Goal: Task Accomplishment & Management: Complete application form

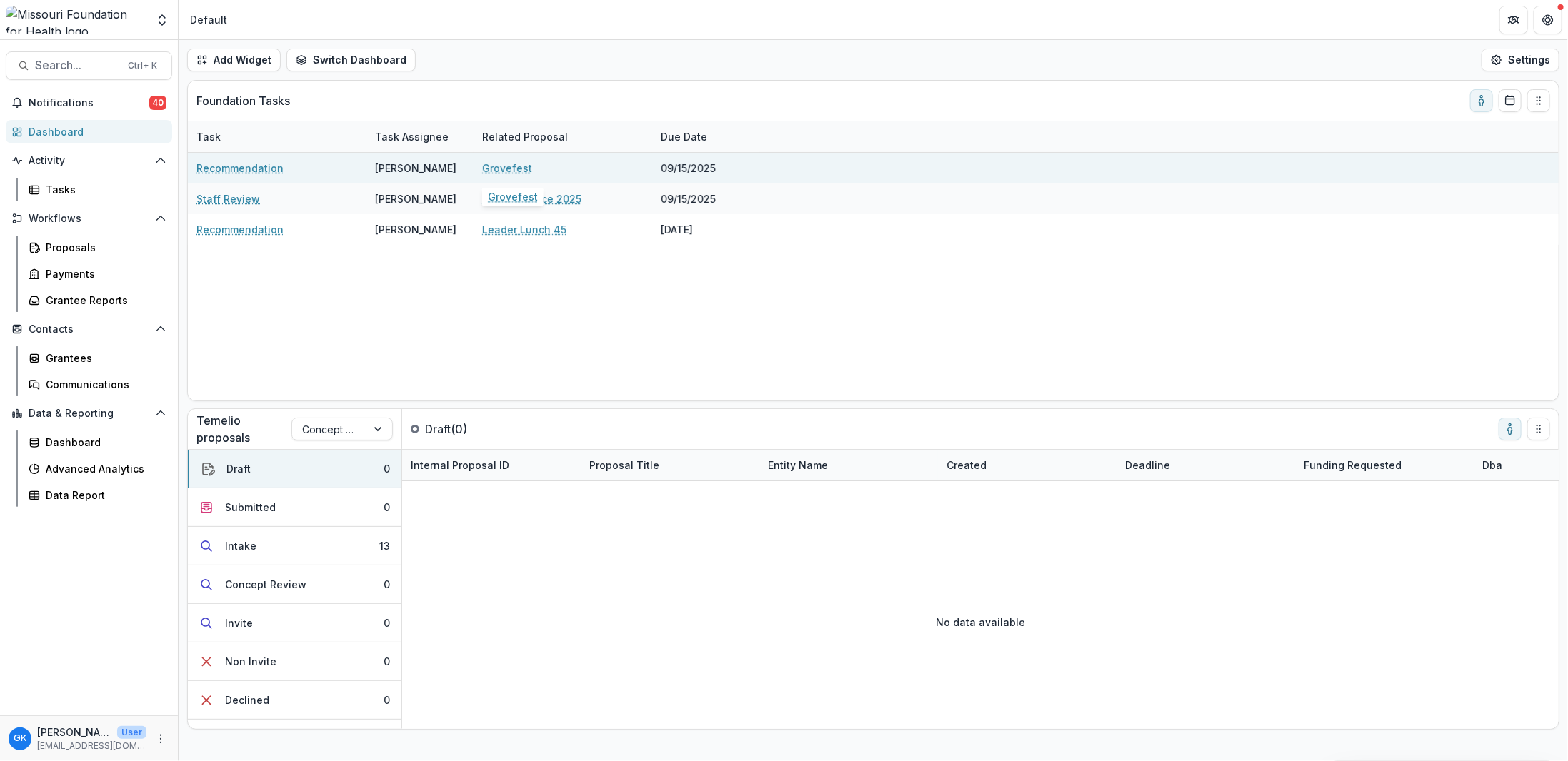
click at [498, 166] on link "Grovefest" at bounding box center [507, 168] width 50 height 15
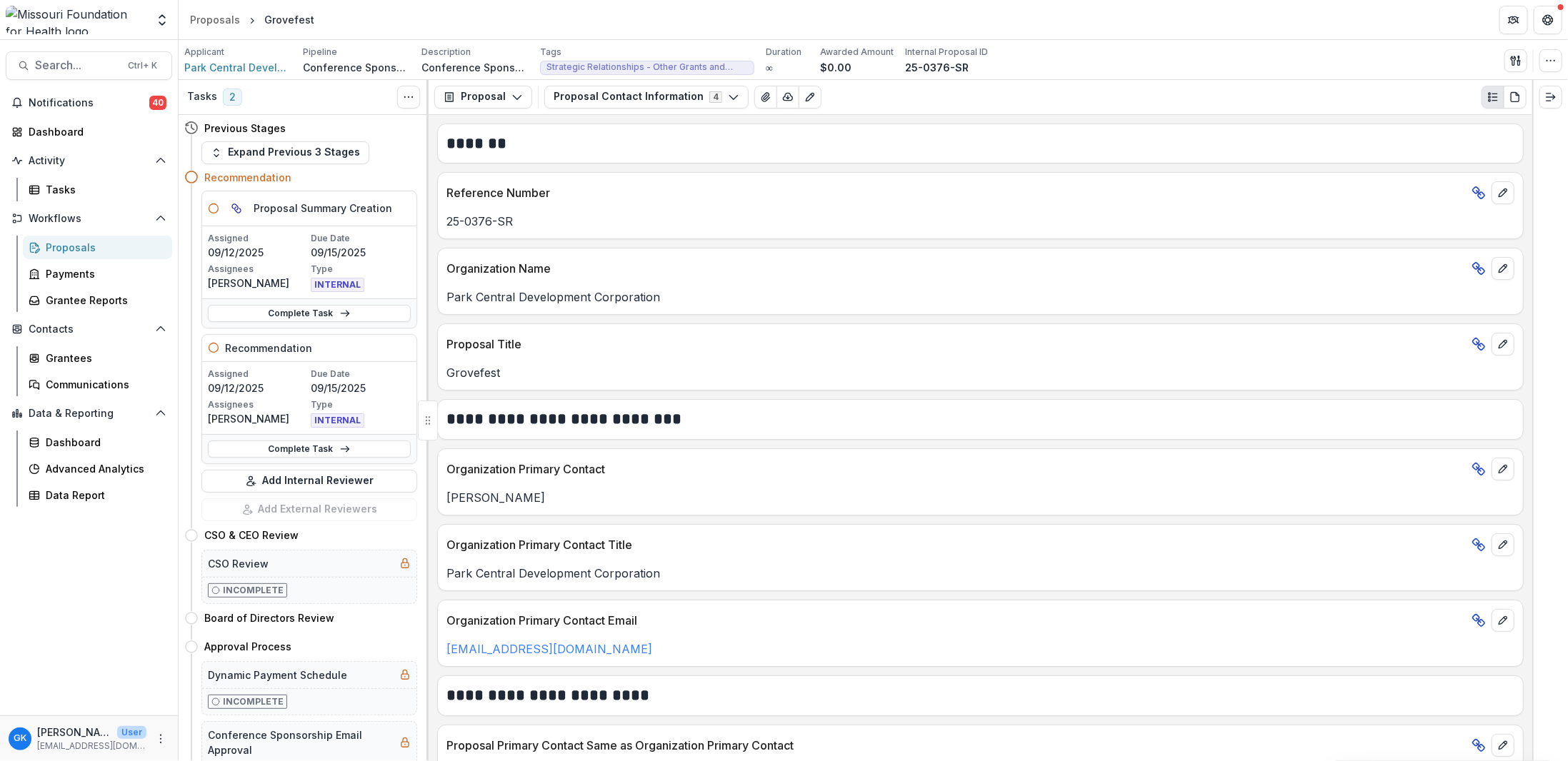
click at [312, 455] on div "Complete Task" at bounding box center [309, 448] width 214 height 29
click at [316, 450] on link "Complete Task" at bounding box center [309, 449] width 203 height 17
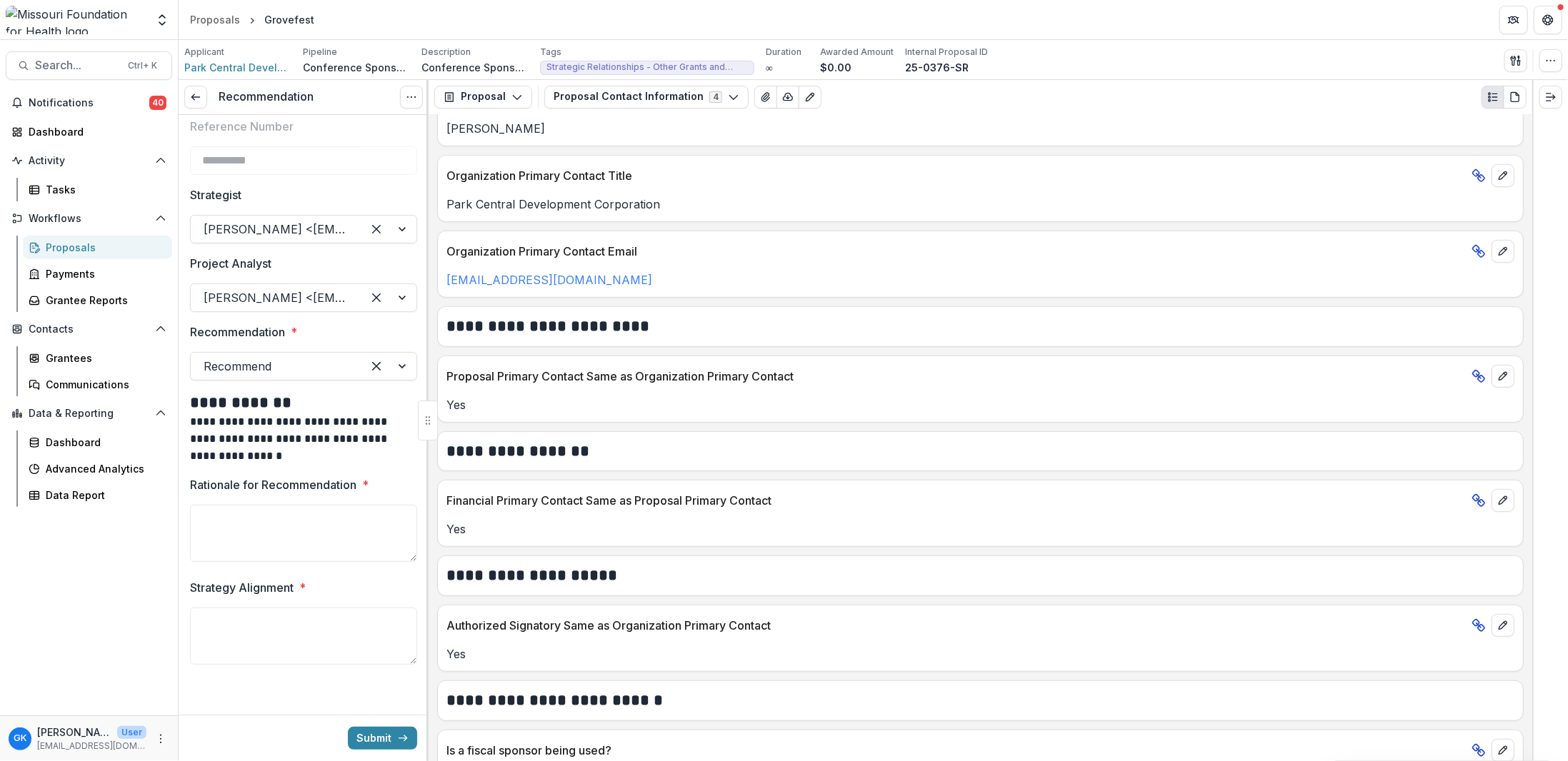
scroll to position [403, 0]
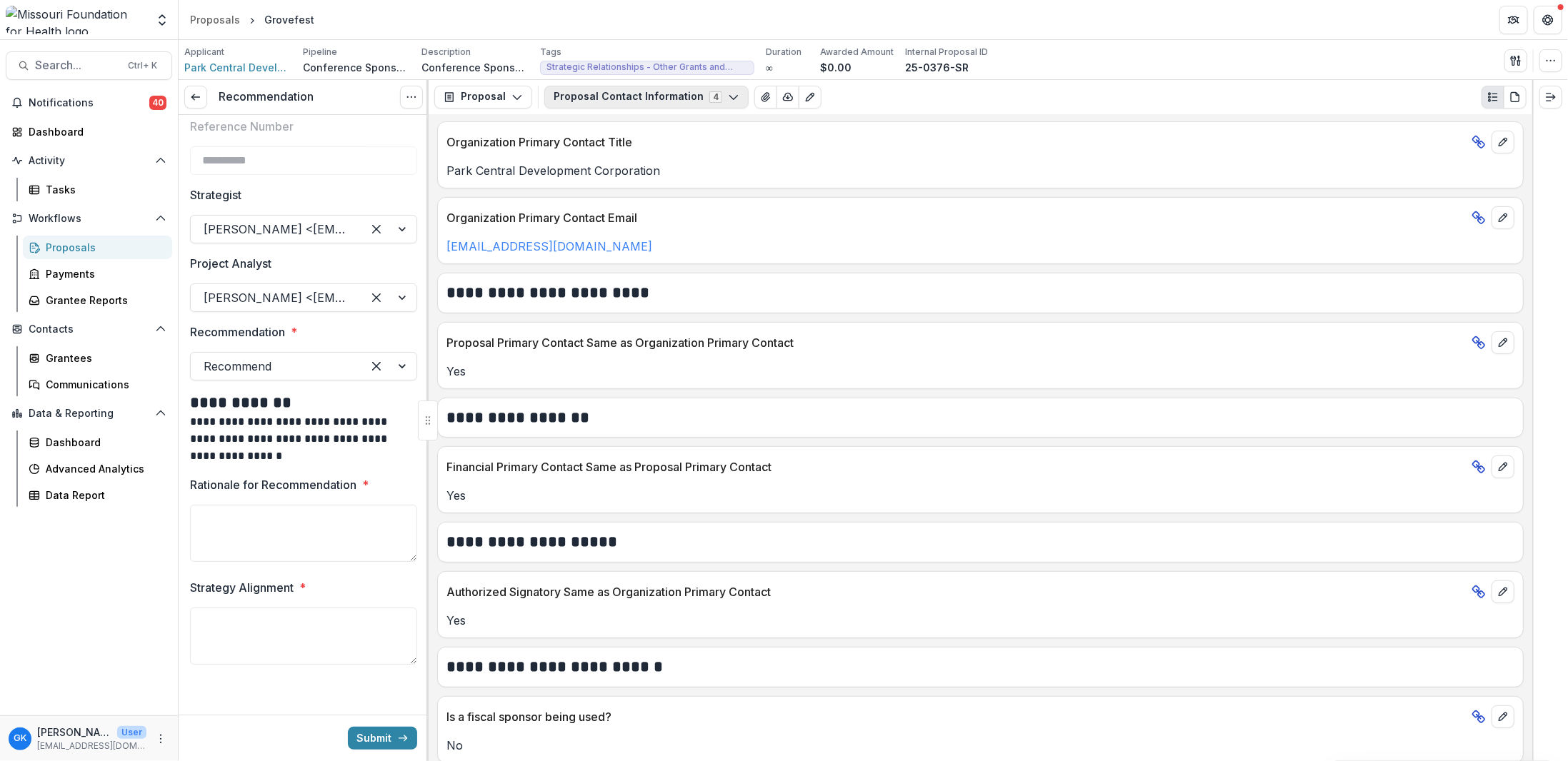
click at [644, 100] on button "Proposal Contact Information 4" at bounding box center [647, 97] width 205 height 23
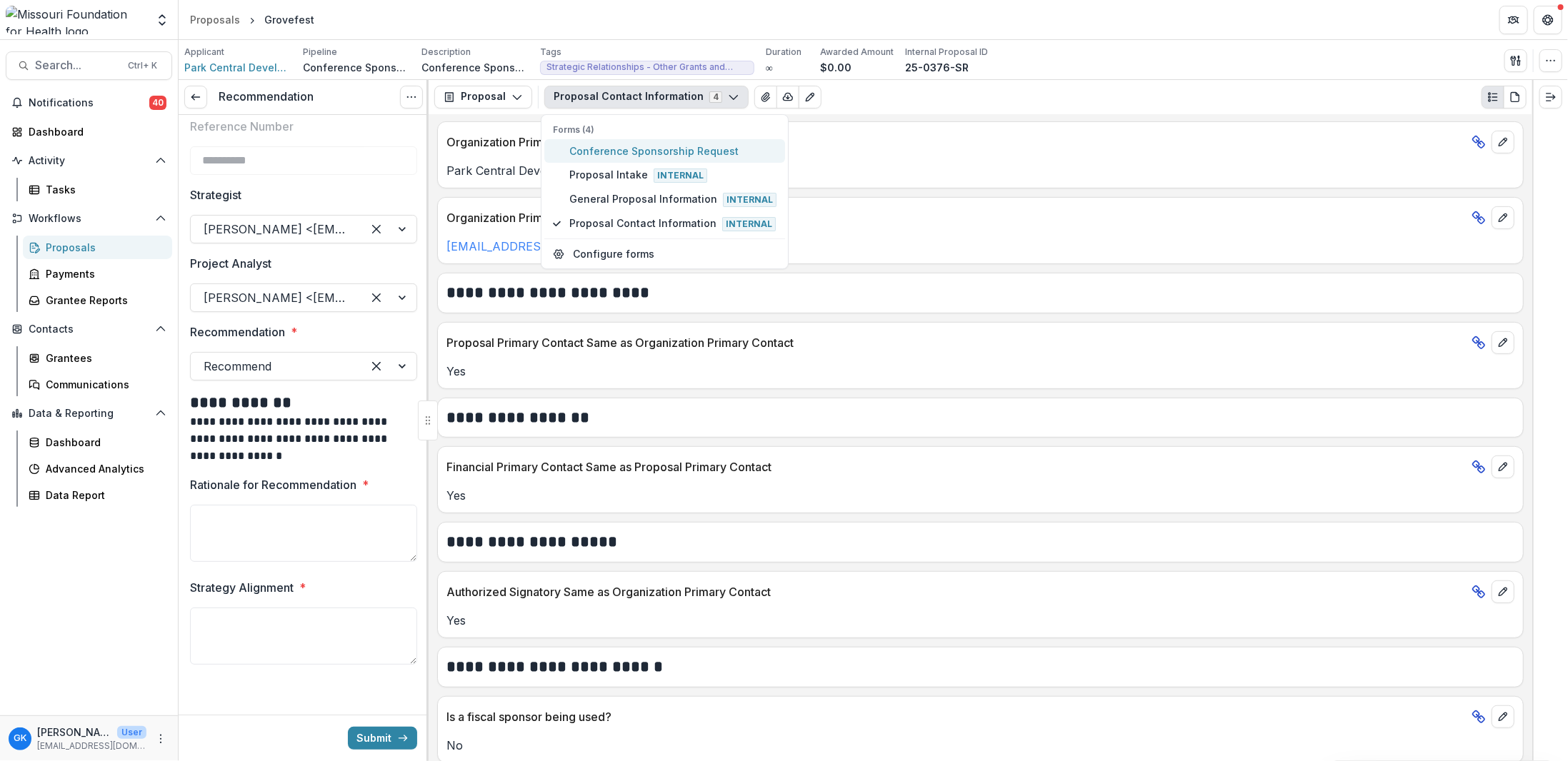
click at [630, 153] on span "Conference Sponsorship Request" at bounding box center [673, 151] width 208 height 15
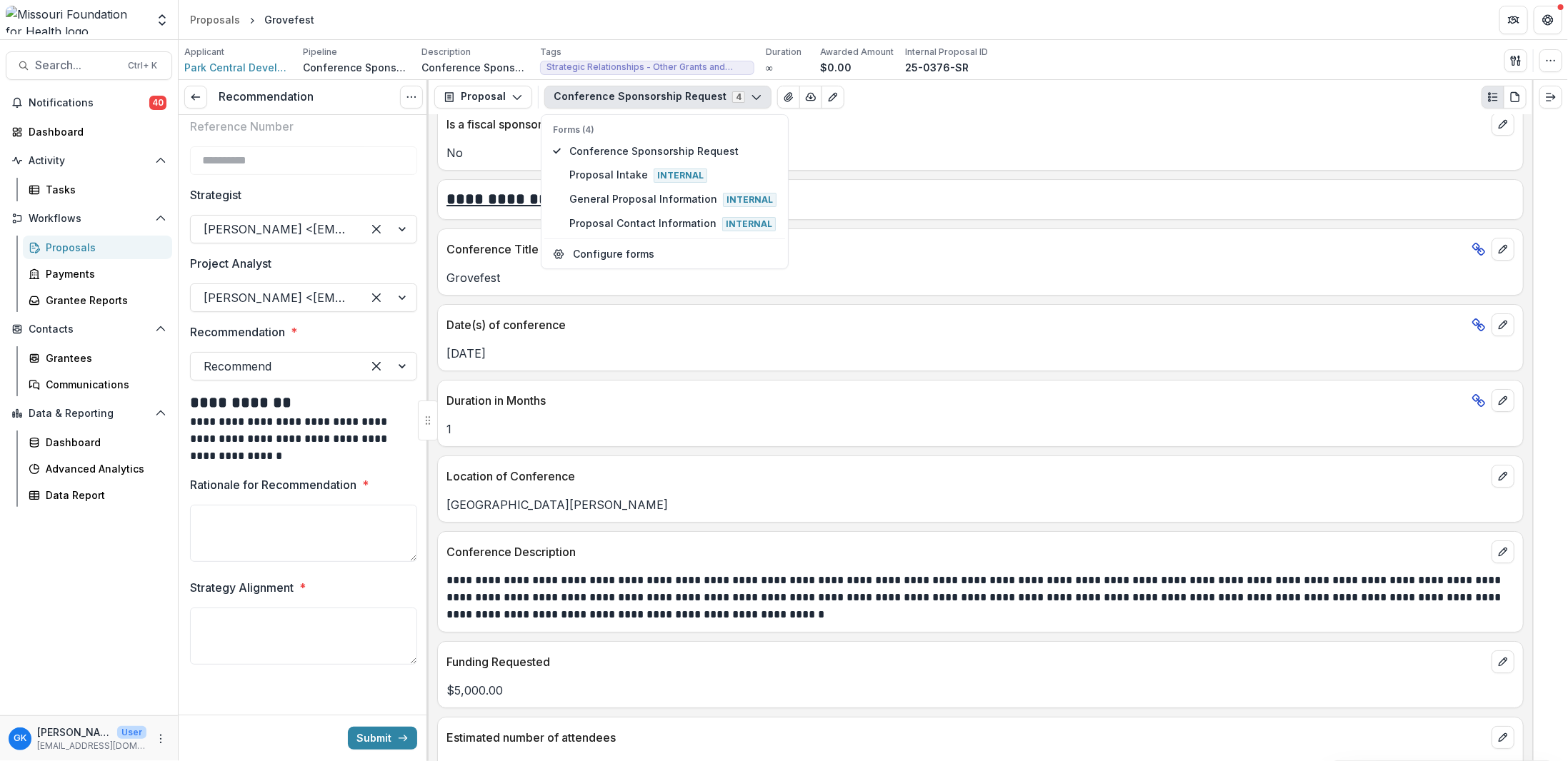
scroll to position [3545, 0]
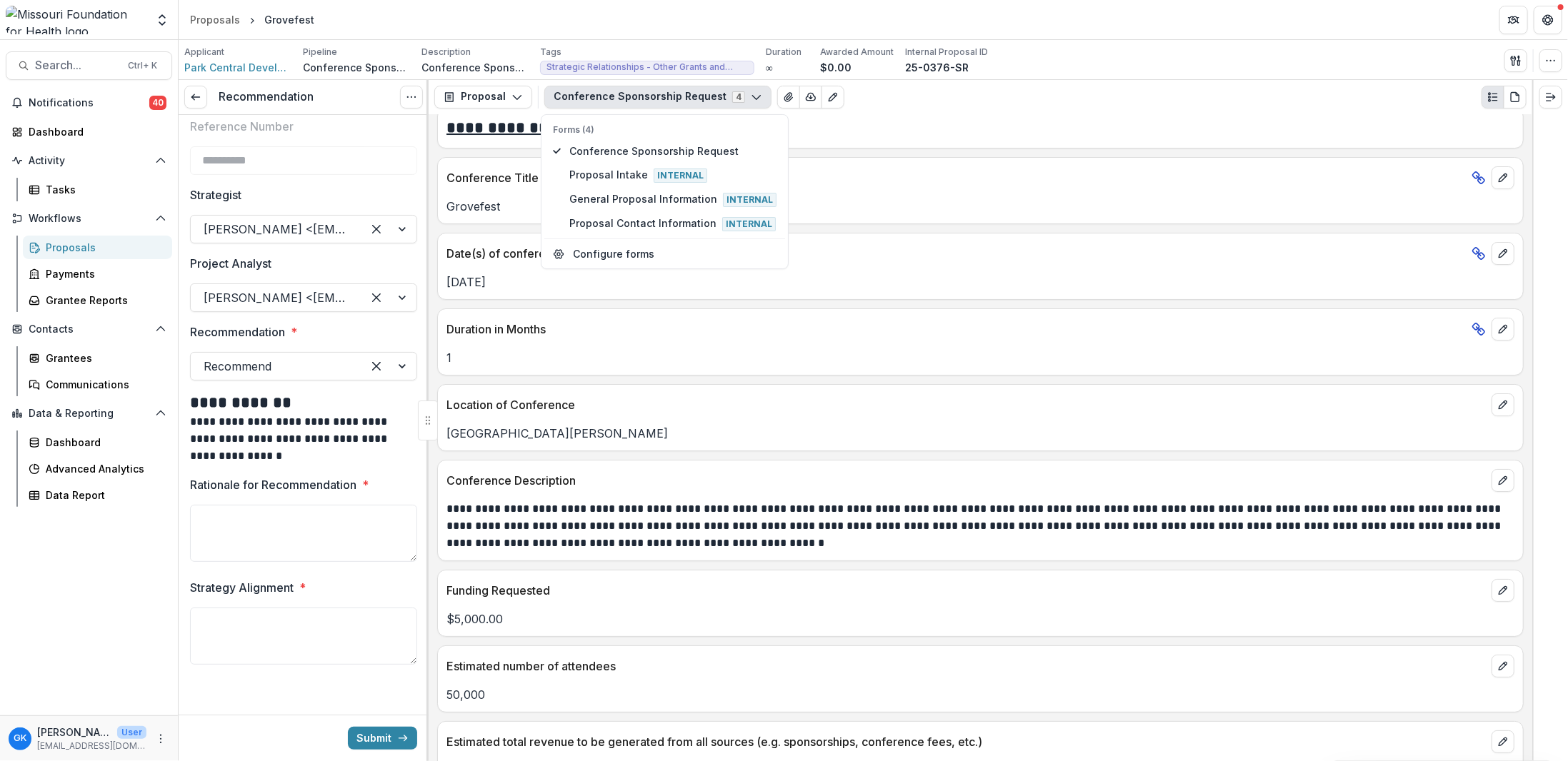
click at [601, 501] on p "**********" at bounding box center [979, 526] width 1065 height 51
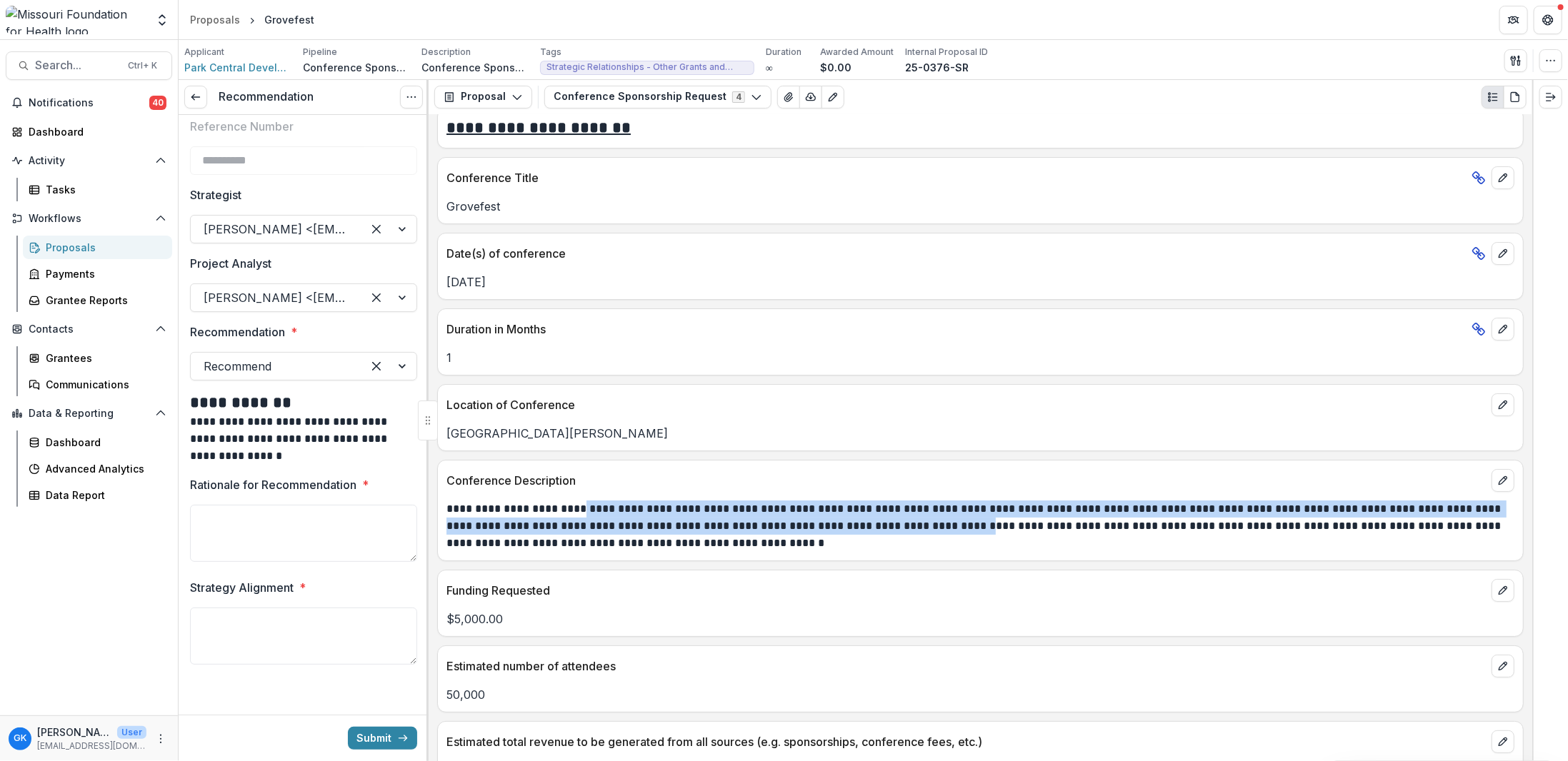
drag, startPoint x: 573, startPoint y: 482, endPoint x: 852, endPoint y: 495, distance: 279.3
click at [852, 501] on p "**********" at bounding box center [979, 526] width 1065 height 51
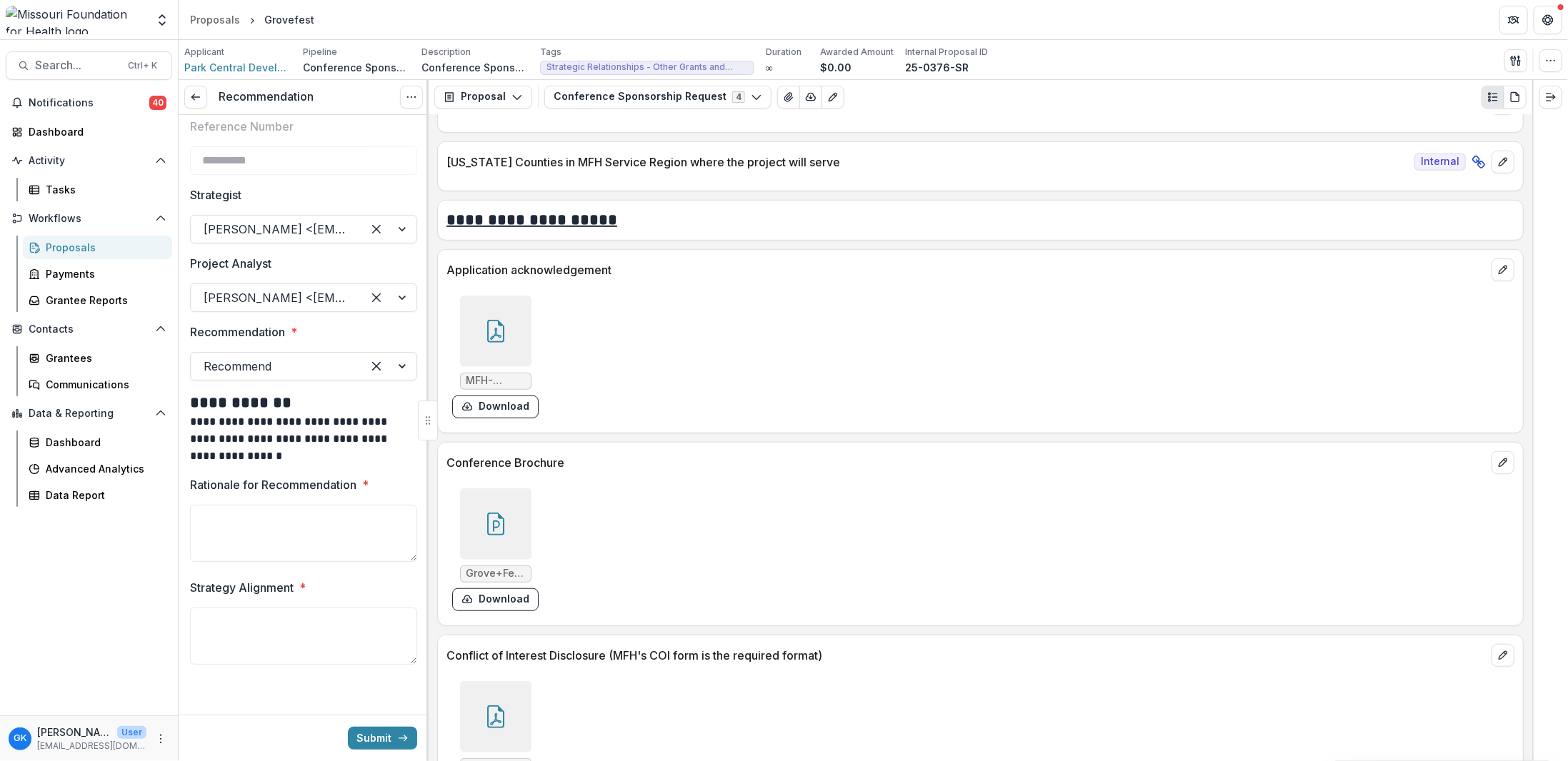
scroll to position [4285, 0]
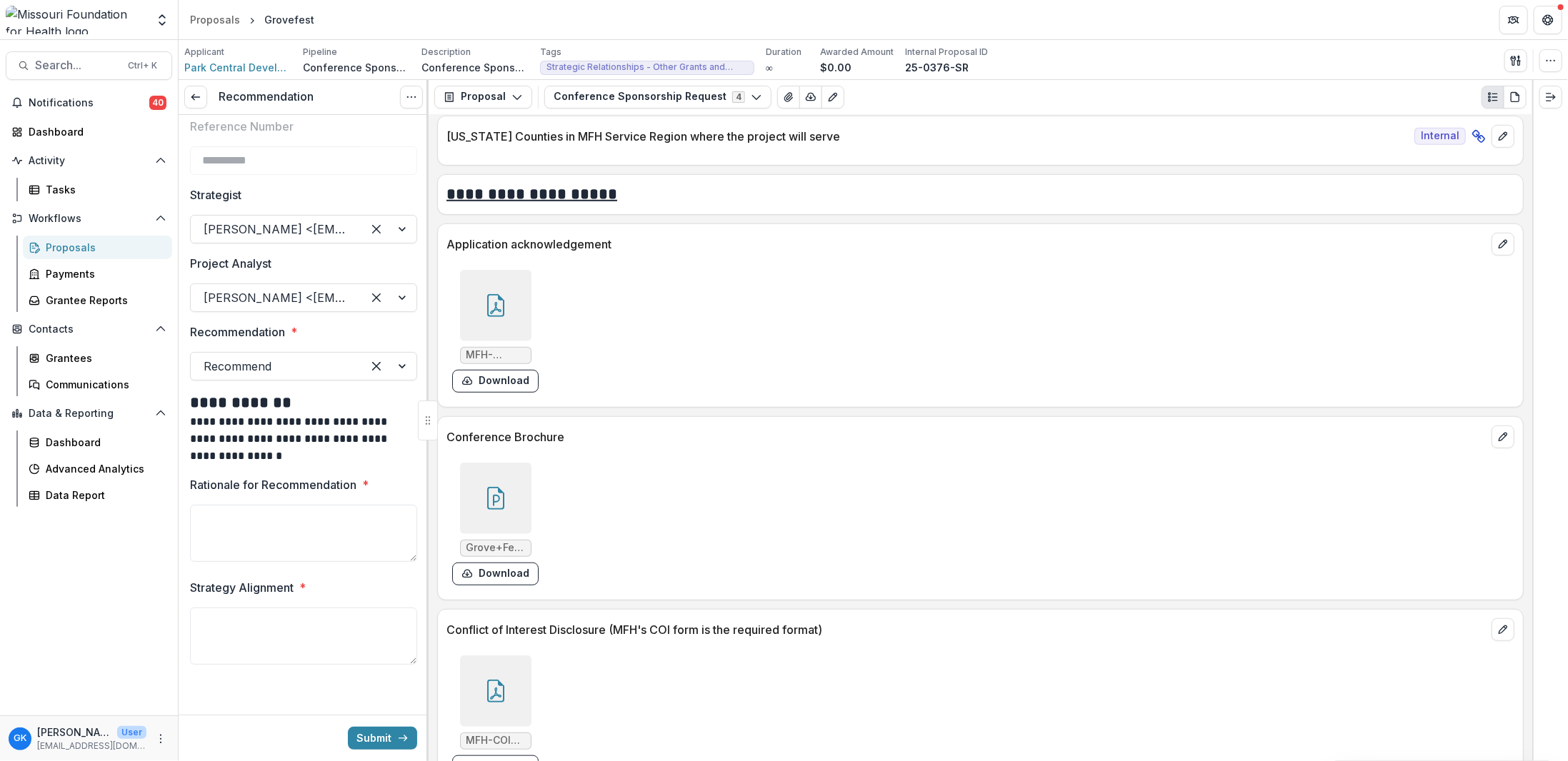
click at [515, 469] on div at bounding box center [495, 498] width 72 height 72
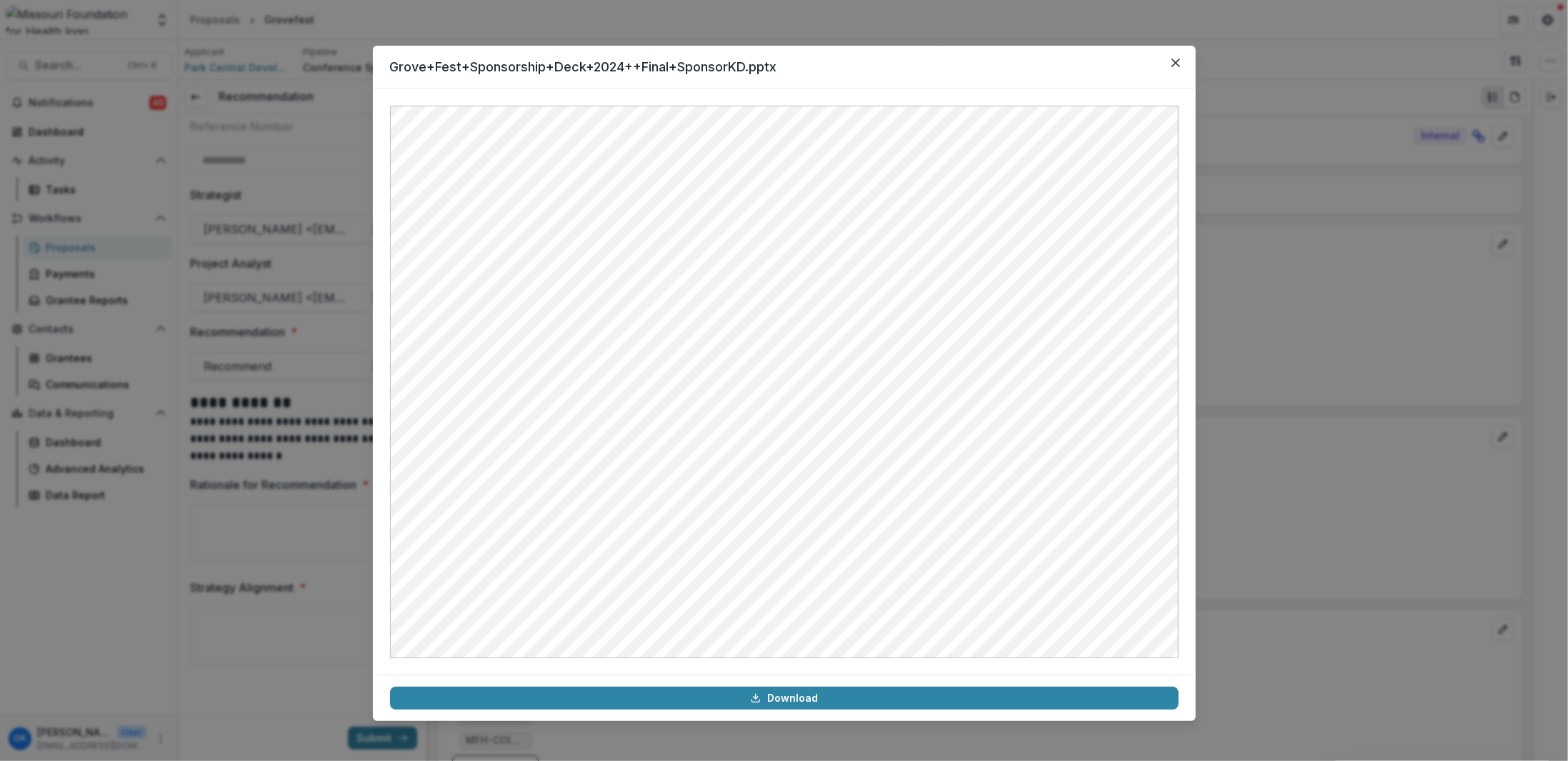
click at [1283, 268] on div "Grove+Fest+Sponsorship+Deck+2024++Final+SponsorKD.pptx Download" at bounding box center [784, 380] width 1568 height 761
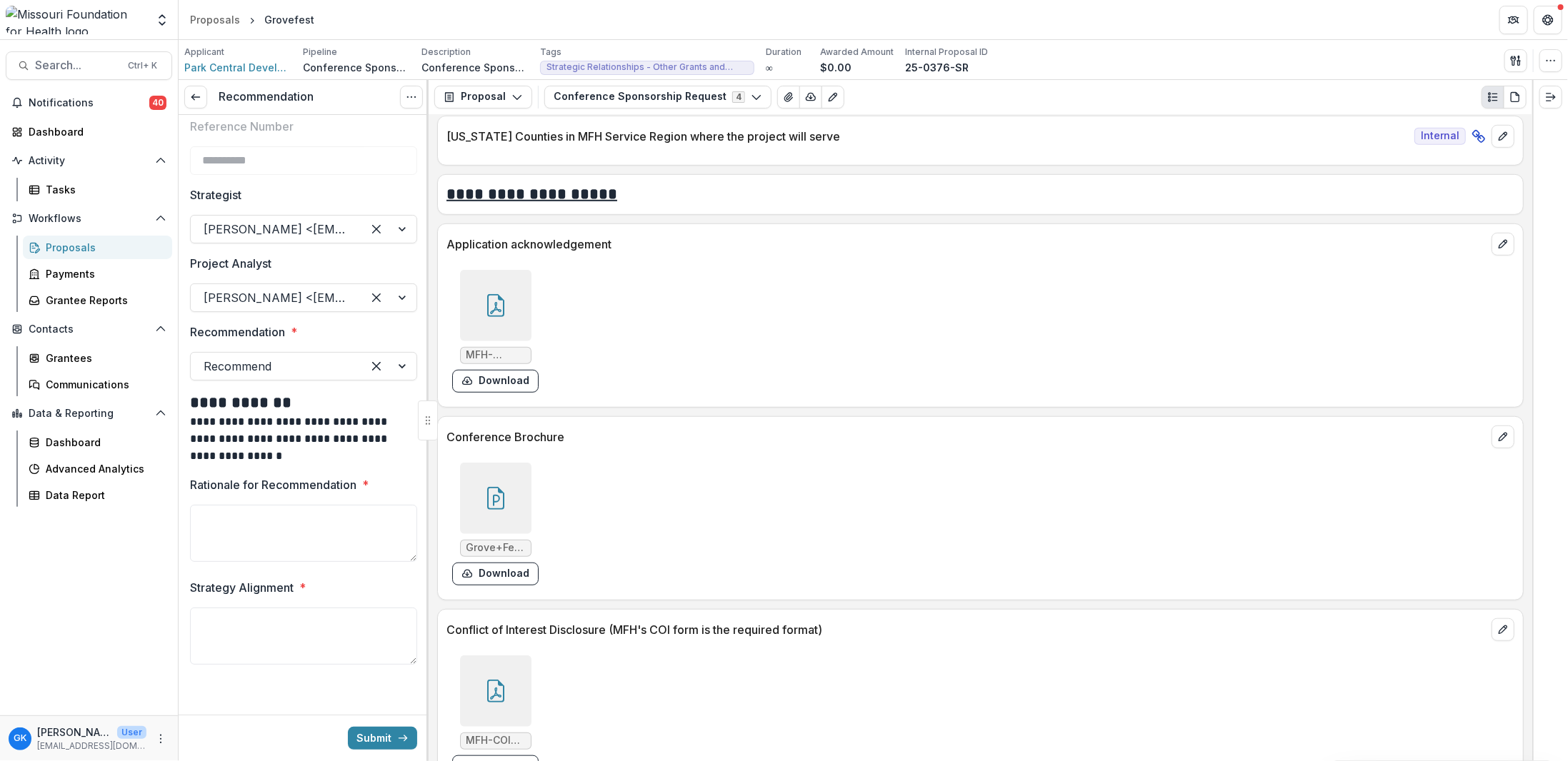
click at [512, 481] on div at bounding box center [495, 498] width 72 height 72
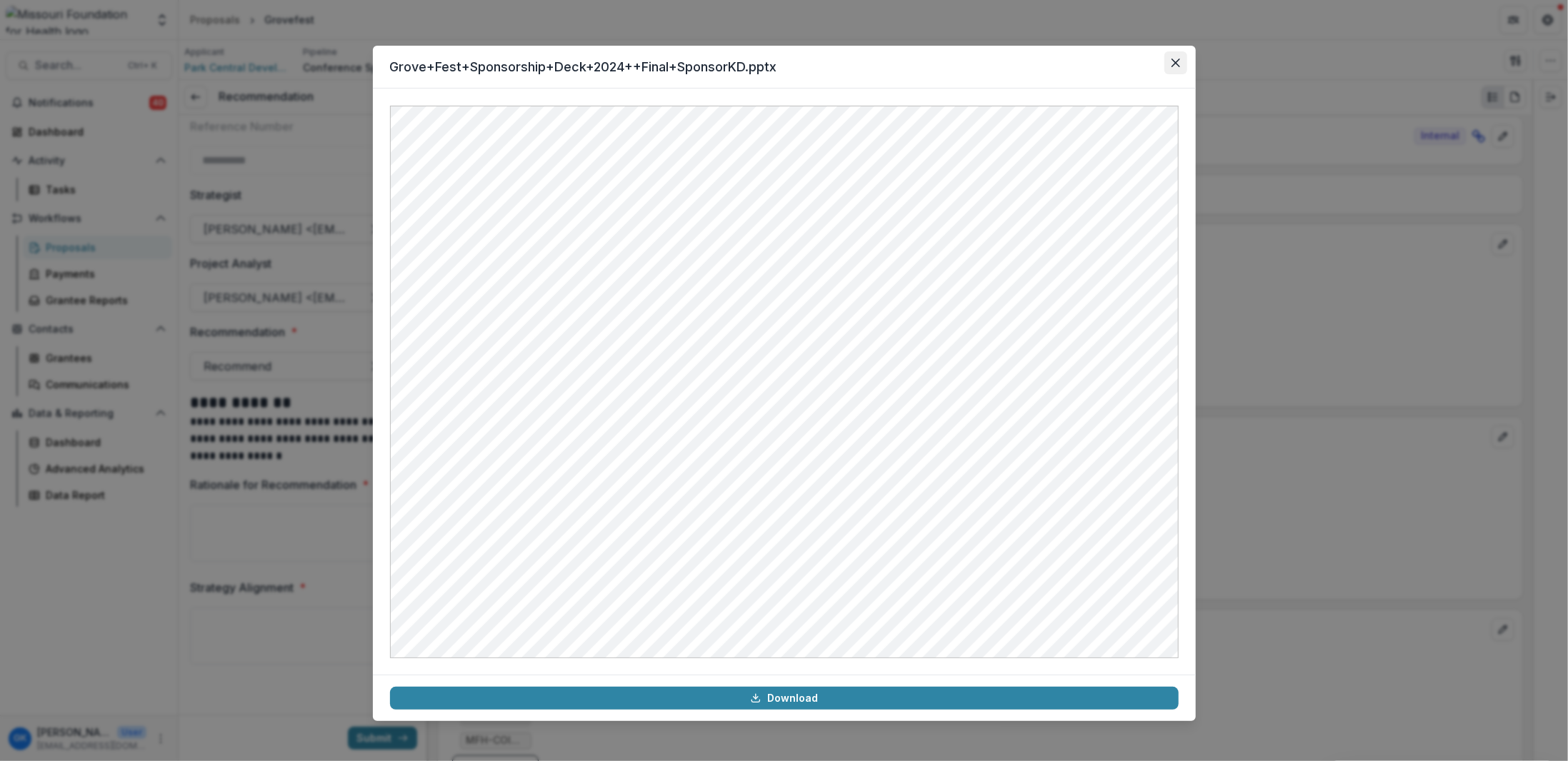
click at [1172, 66] on icon "Close" at bounding box center [1175, 62] width 8 height 8
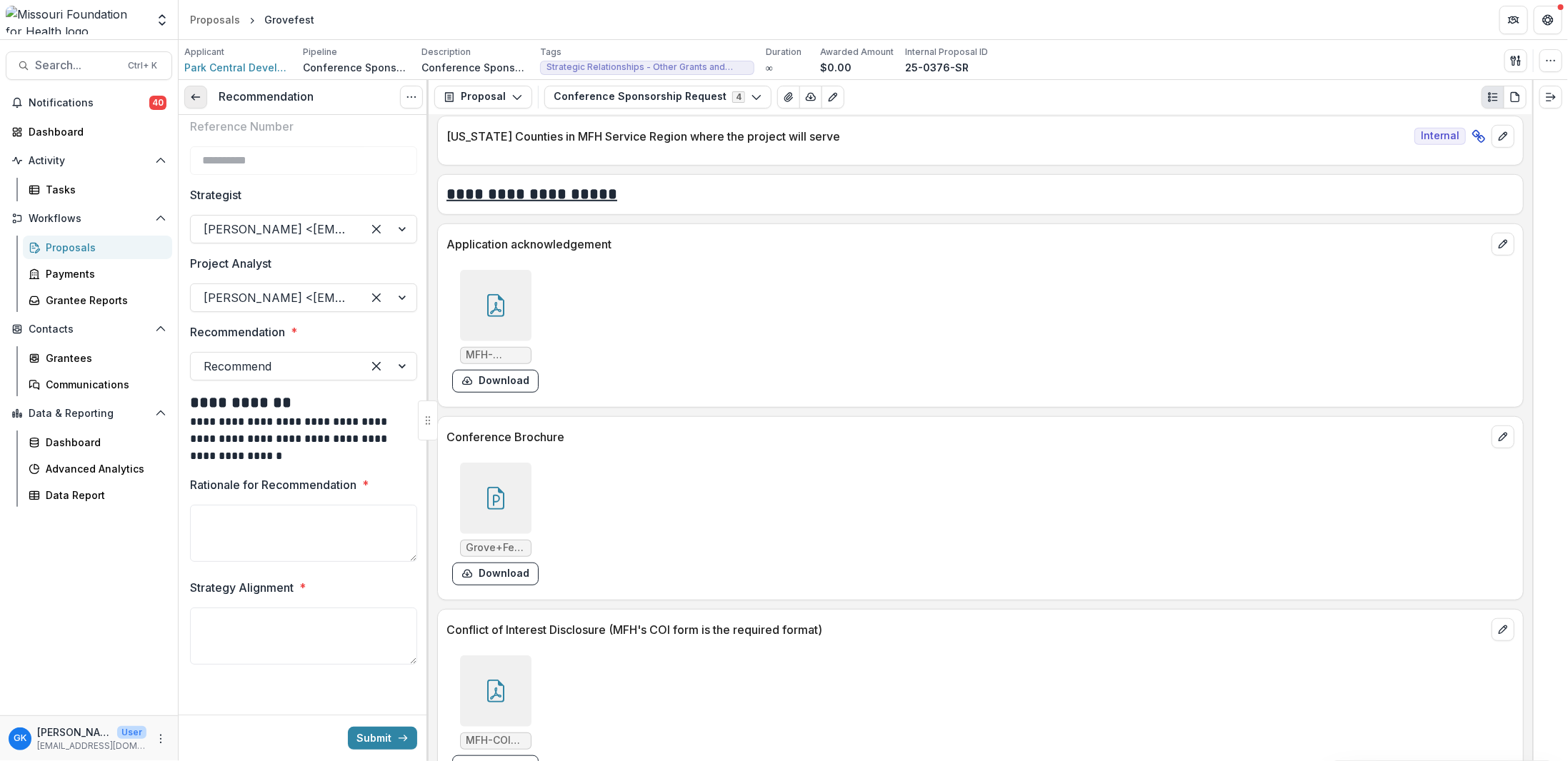
click at [202, 100] on link at bounding box center [195, 97] width 23 height 23
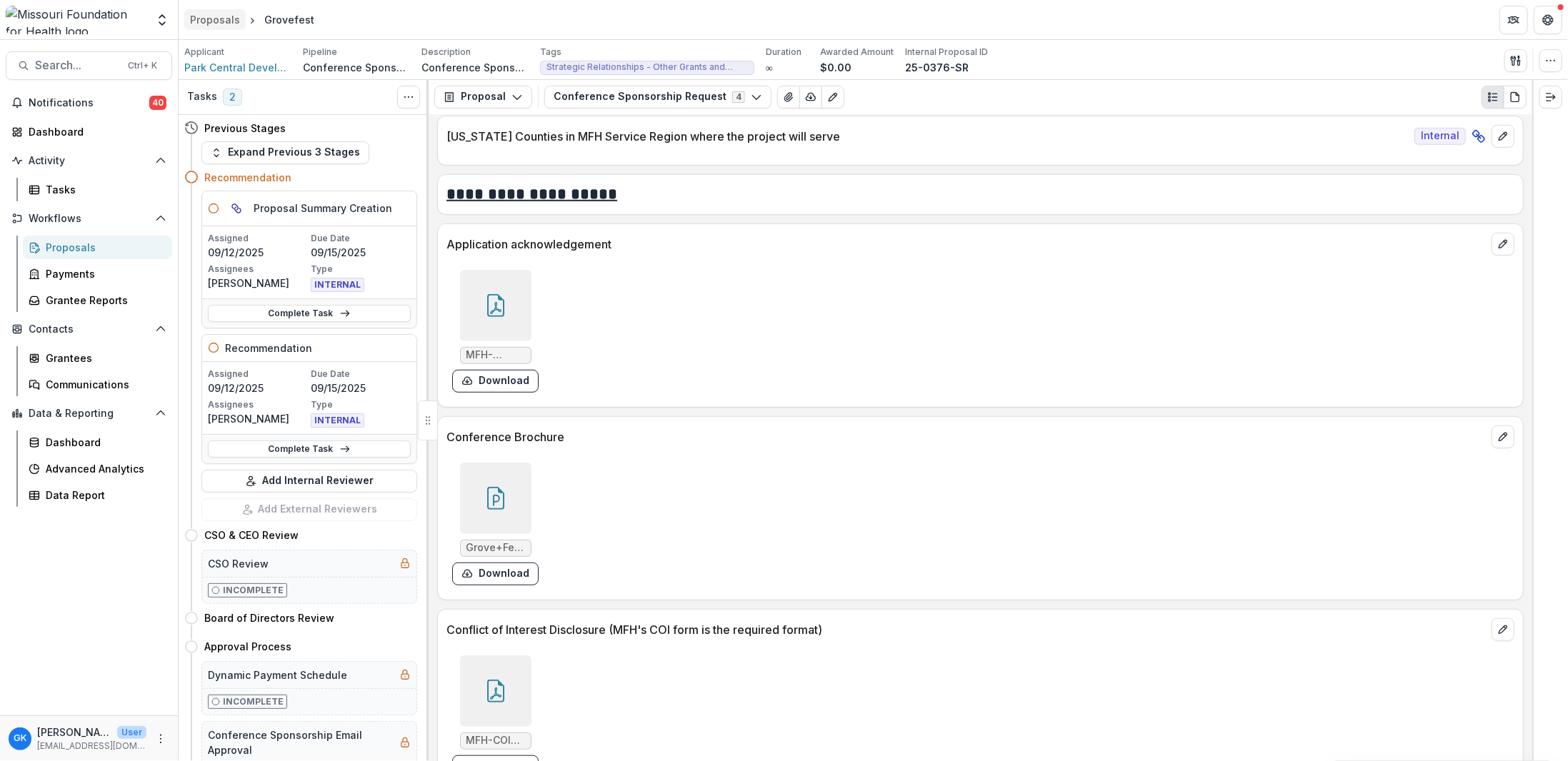
click at [220, 18] on div "Proposals" at bounding box center [215, 20] width 50 height 15
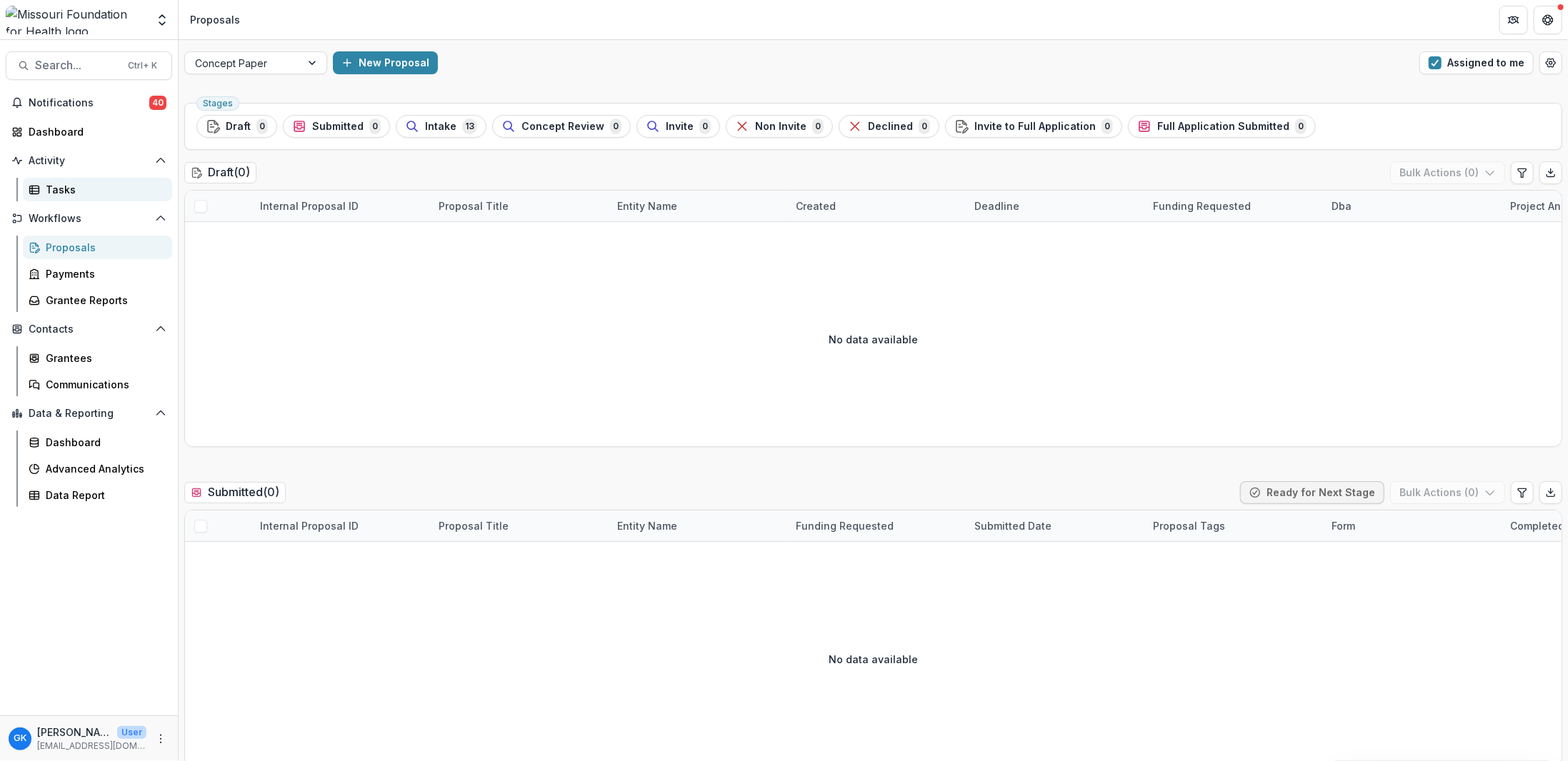
click at [66, 198] on link "Tasks" at bounding box center [98, 189] width 149 height 23
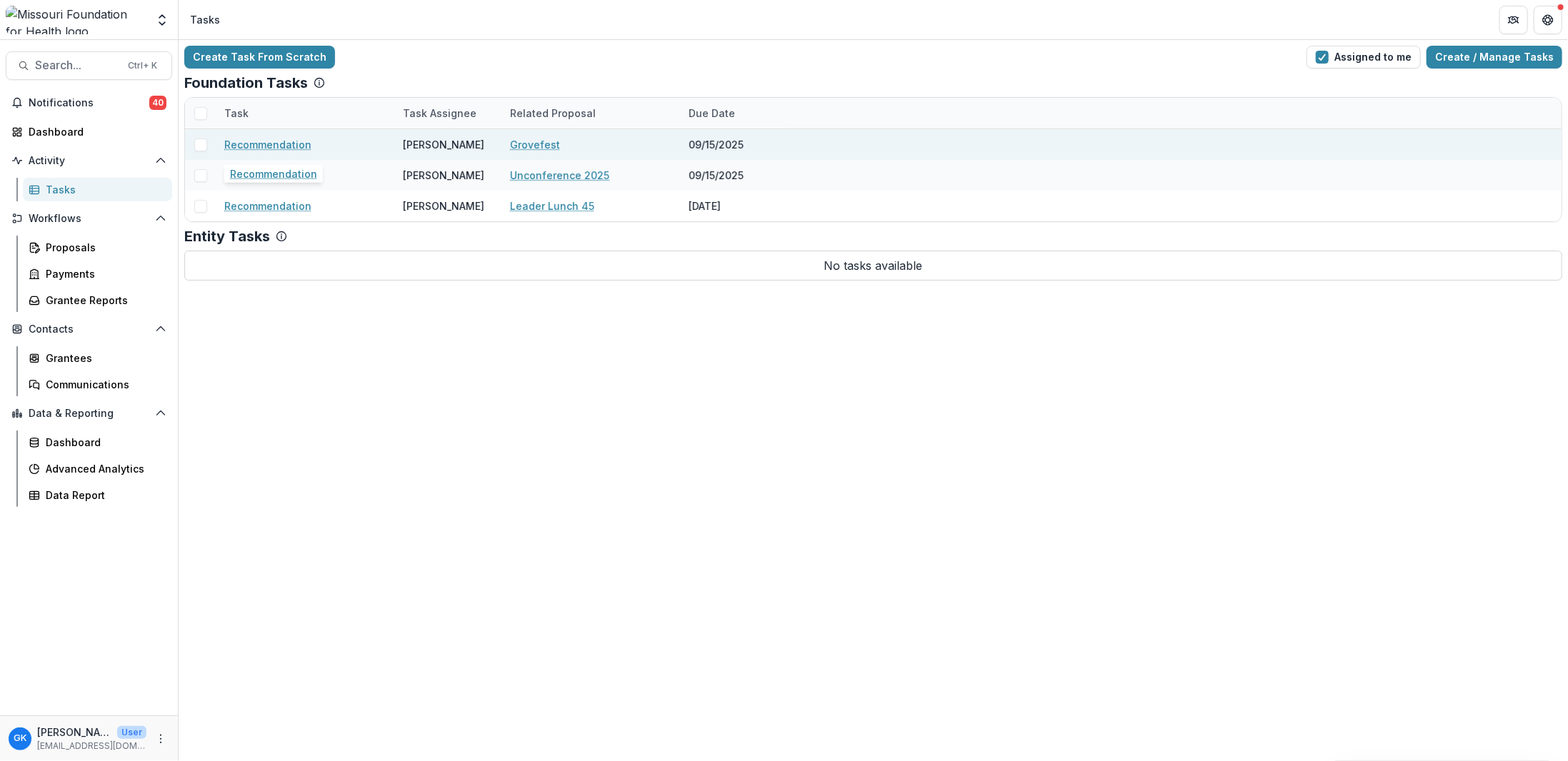
click at [296, 143] on link "Recommendation" at bounding box center [268, 144] width 87 height 15
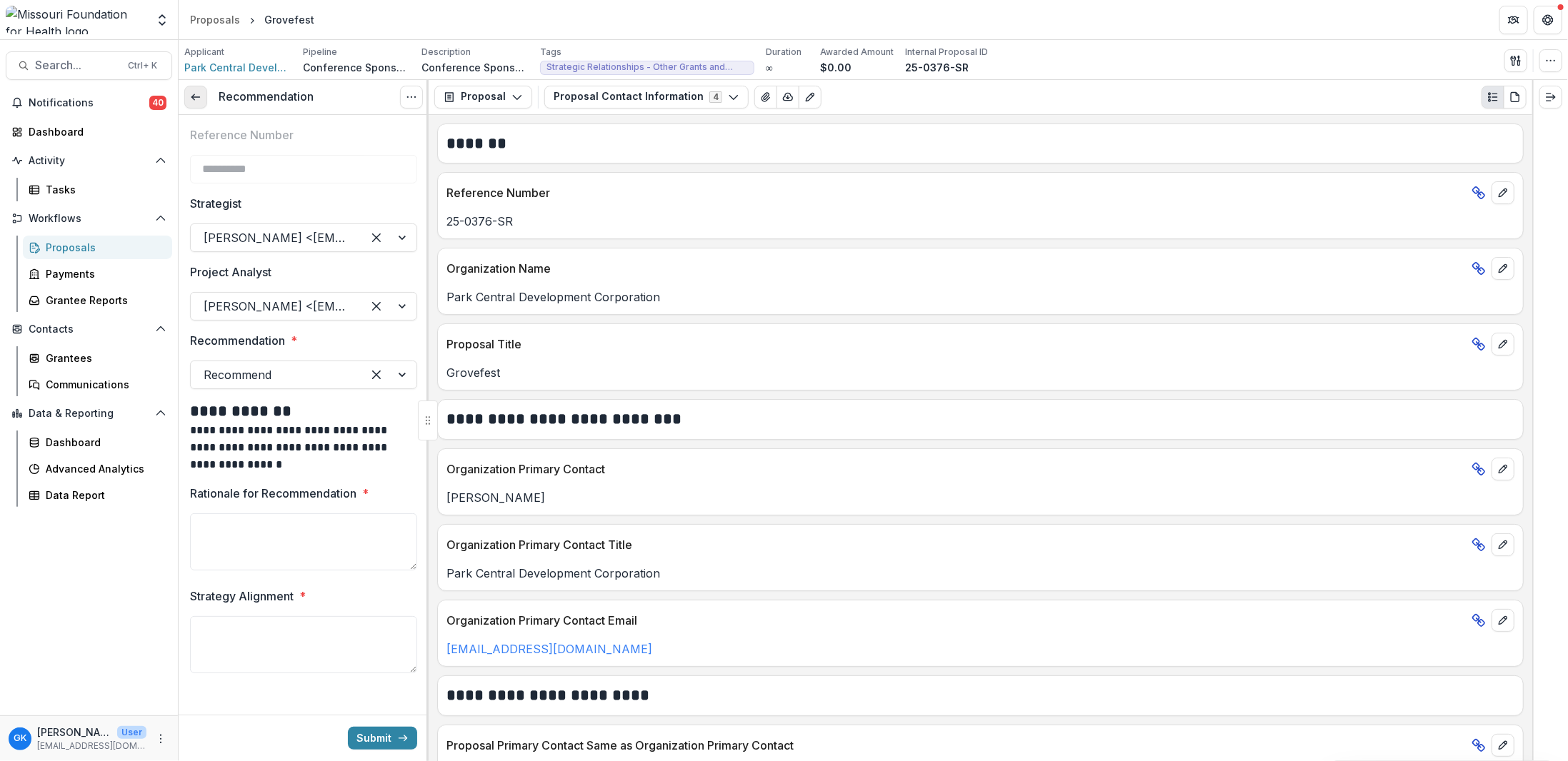
click at [200, 100] on icon at bounding box center [195, 97] width 11 height 11
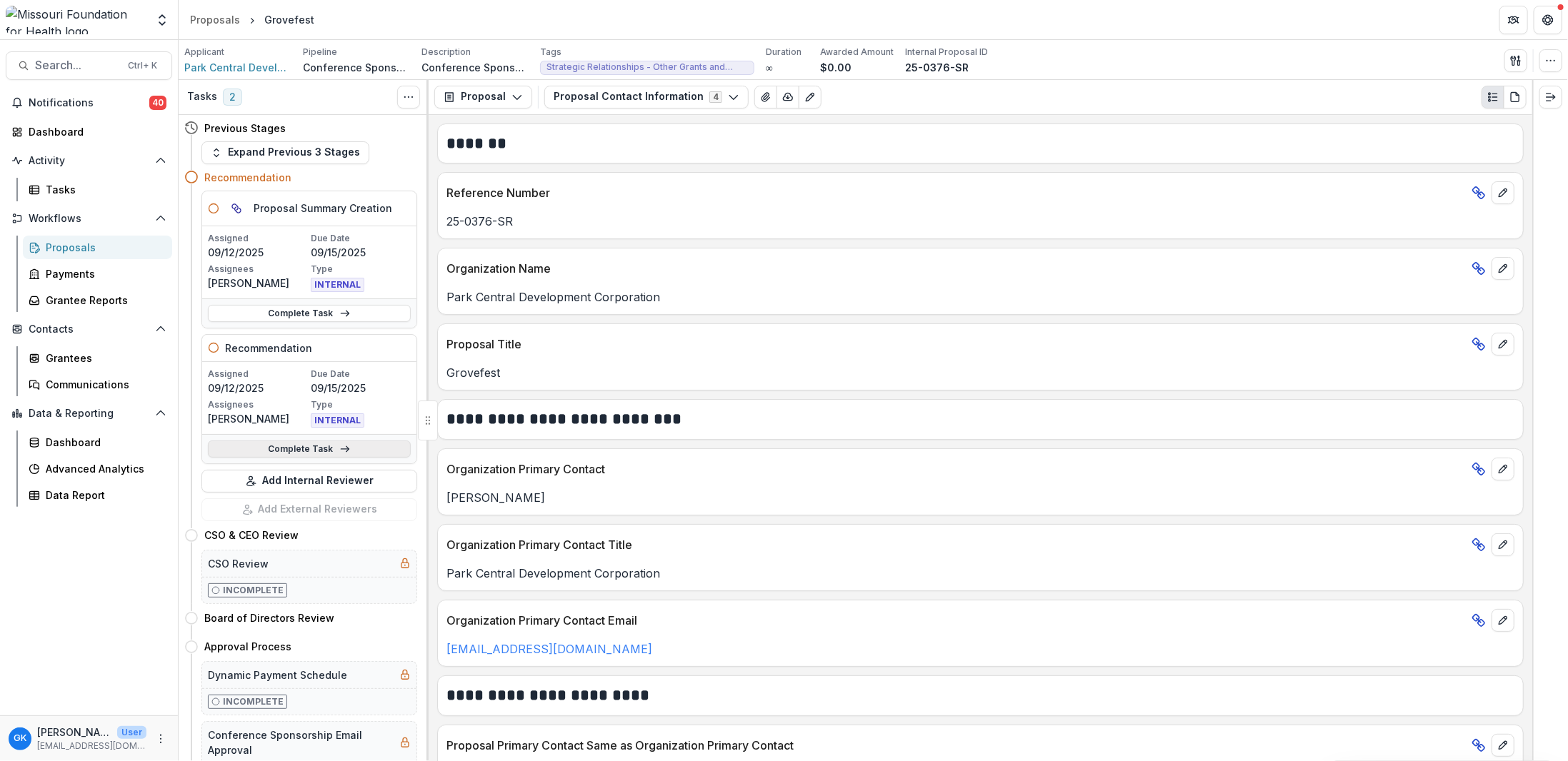
click at [304, 451] on link "Complete Task" at bounding box center [309, 449] width 203 height 17
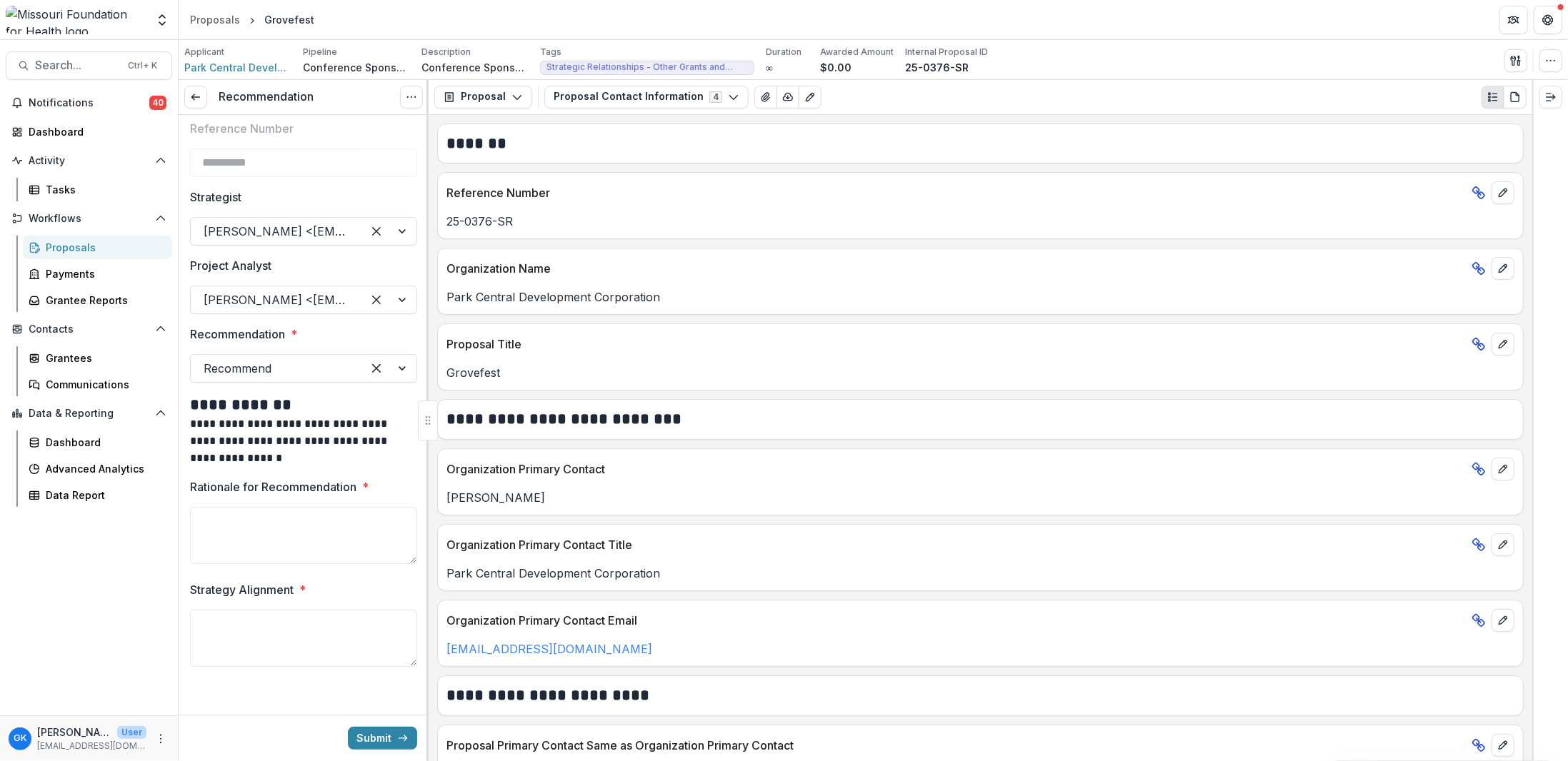
scroll to position [8, 0]
click at [278, 506] on textarea "Rationale for Recommendation *" at bounding box center [303, 533] width 227 height 57
paste textarea "**********"
type textarea "**********"
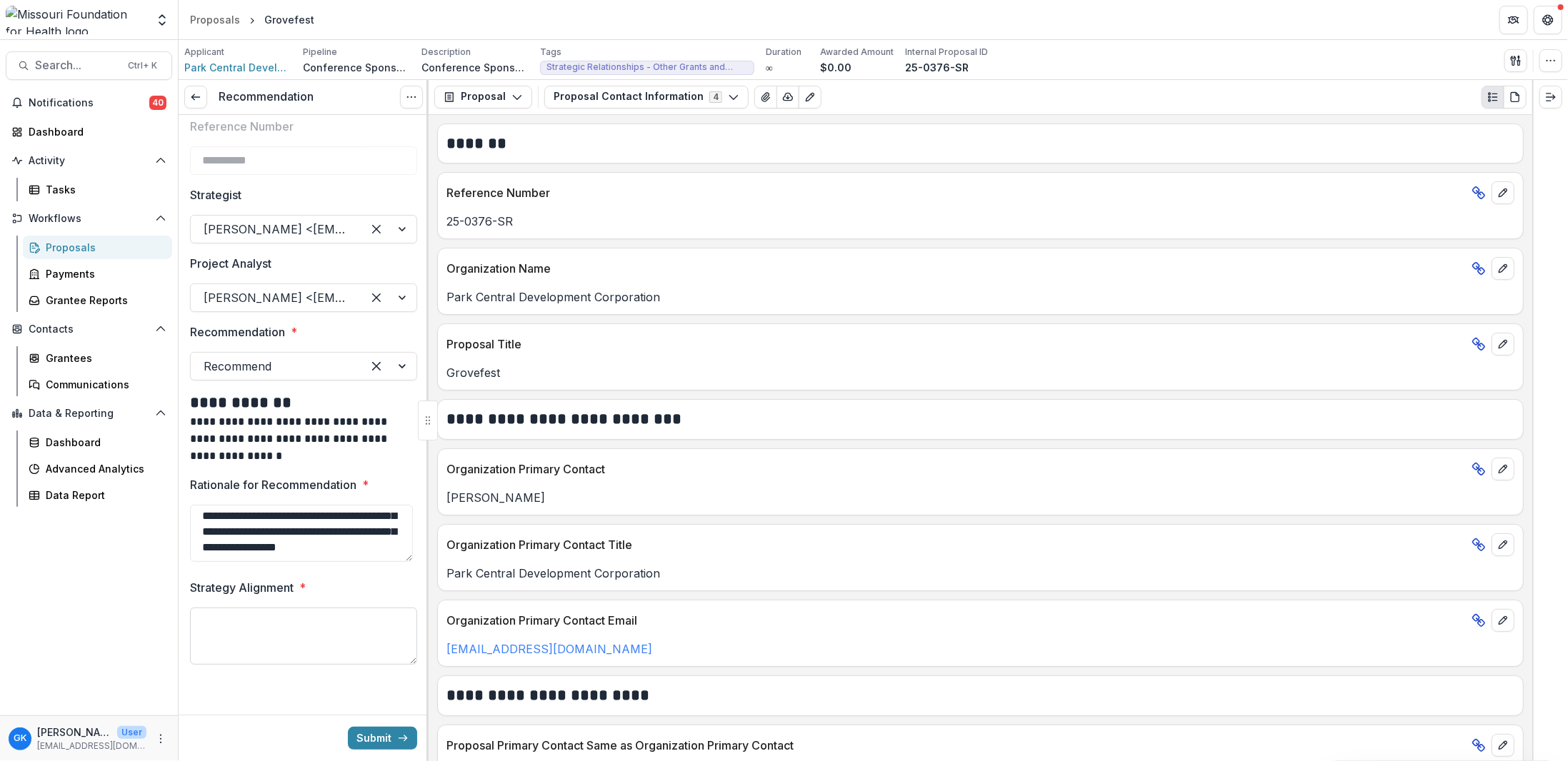
click at [350, 650] on textarea "Strategy Alignment *" at bounding box center [303, 635] width 227 height 57
paste textarea "**********"
type textarea "**********"
click at [411, 664] on div "**********" at bounding box center [303, 625] width 227 height 91
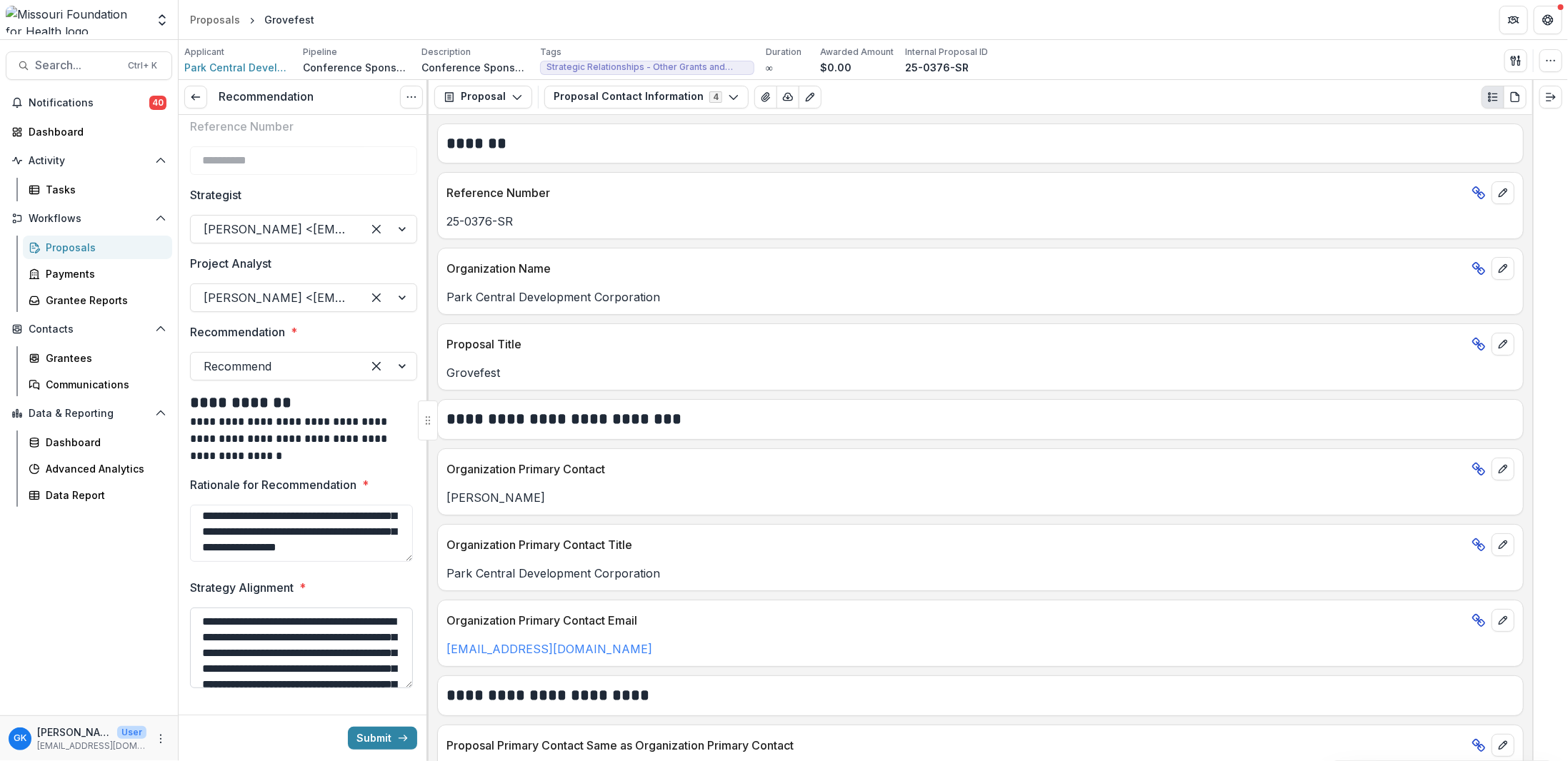
drag, startPoint x: 409, startPoint y: 662, endPoint x: 407, endPoint y: 687, distance: 25.1
click at [407, 687] on textarea "**********" at bounding box center [302, 648] width 223 height 81
click at [382, 733] on button "Submit" at bounding box center [382, 738] width 69 height 23
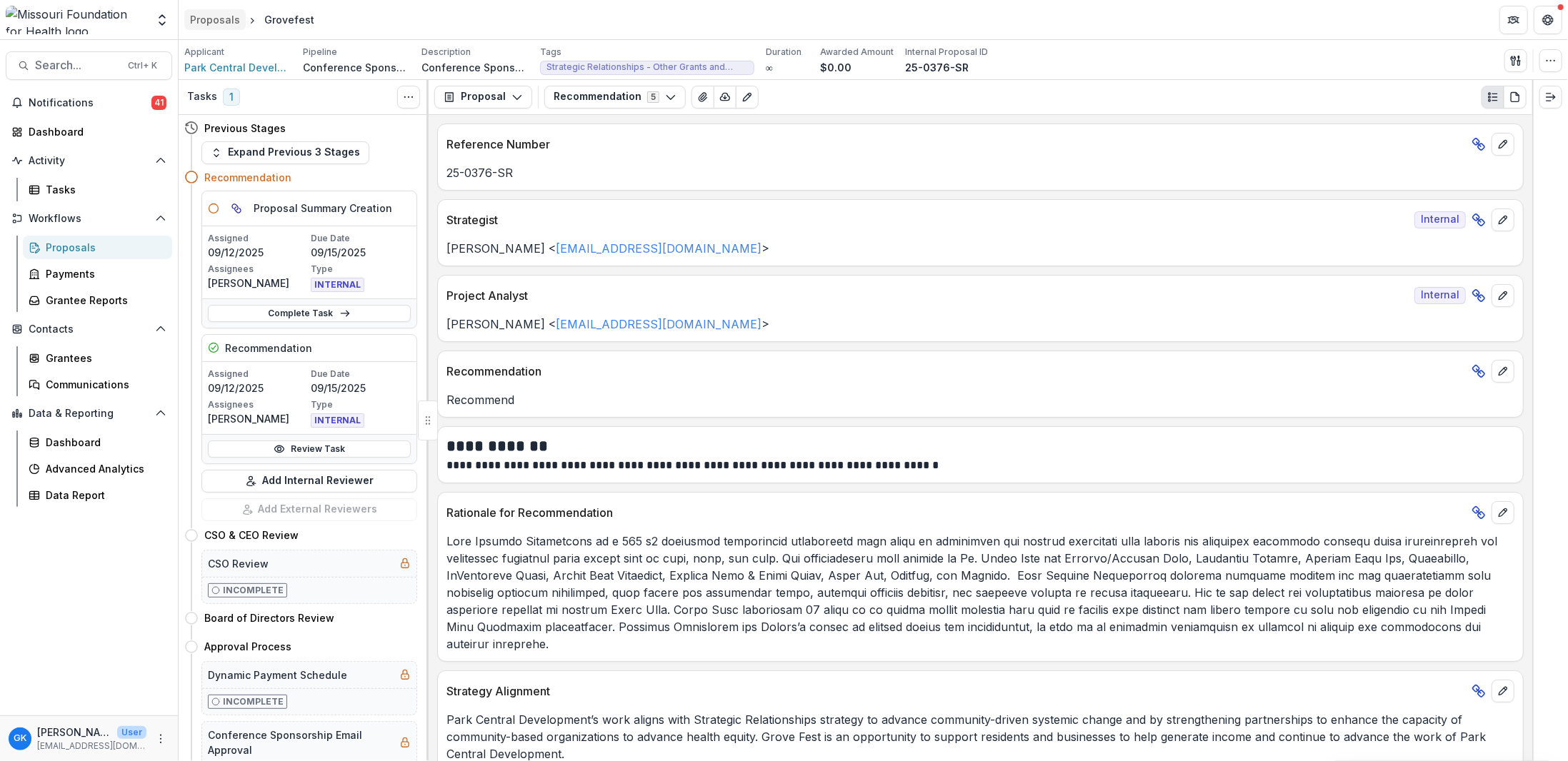
click at [220, 15] on div "Proposals" at bounding box center [215, 20] width 50 height 15
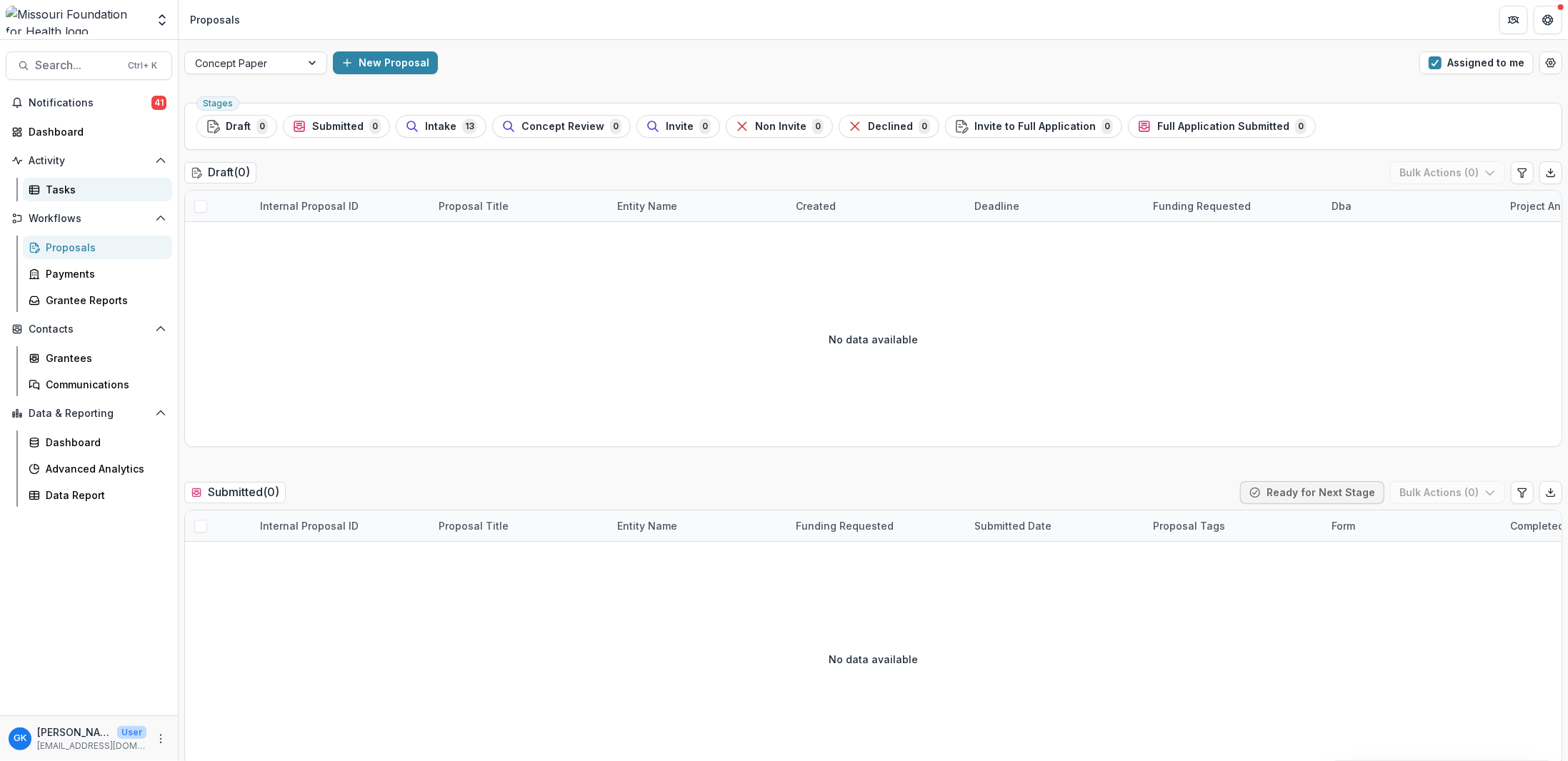
click at [70, 195] on div "Tasks" at bounding box center [103, 190] width 115 height 15
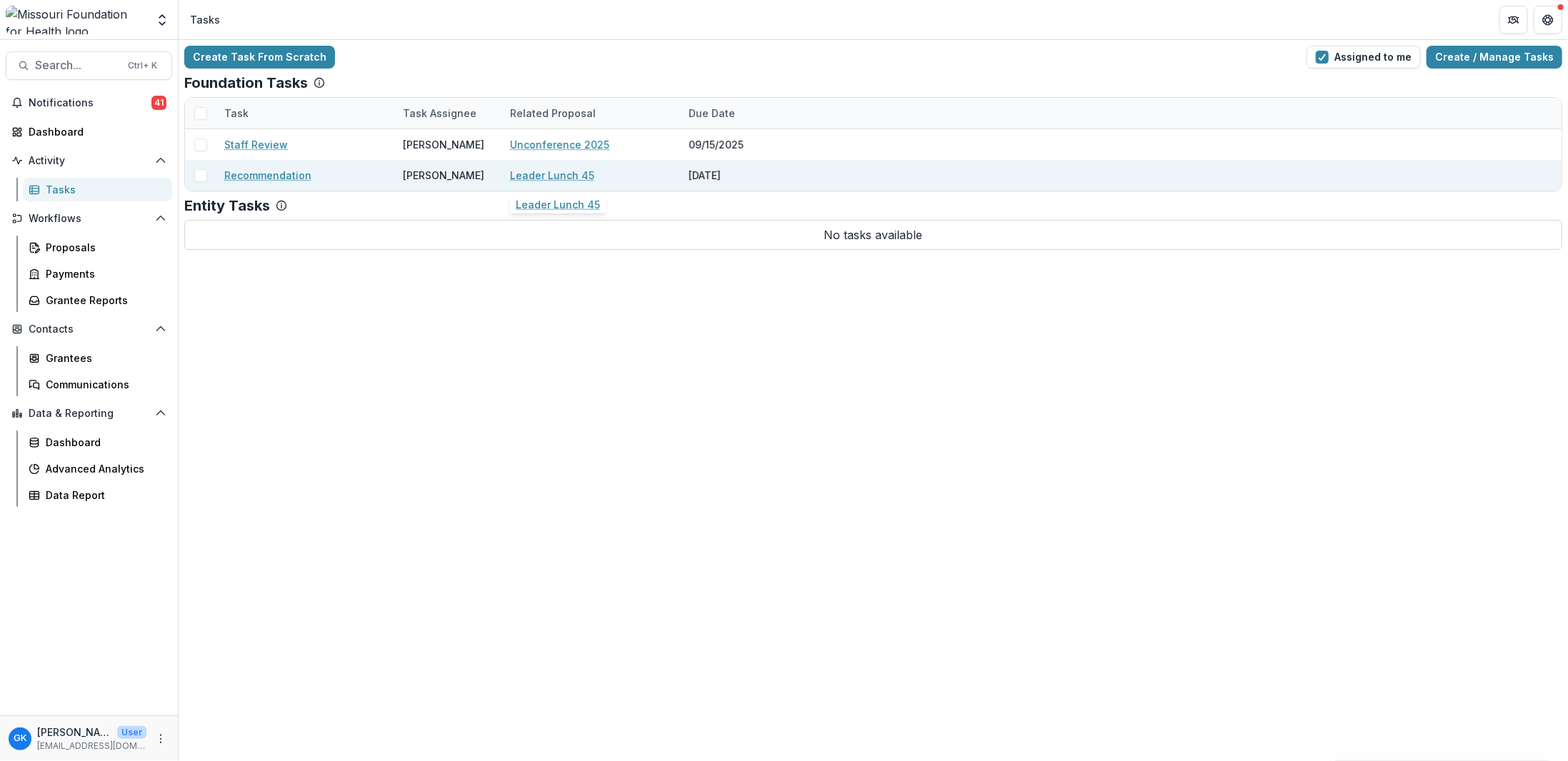
click at [561, 169] on link "Leader Lunch 45" at bounding box center [552, 175] width 85 height 15
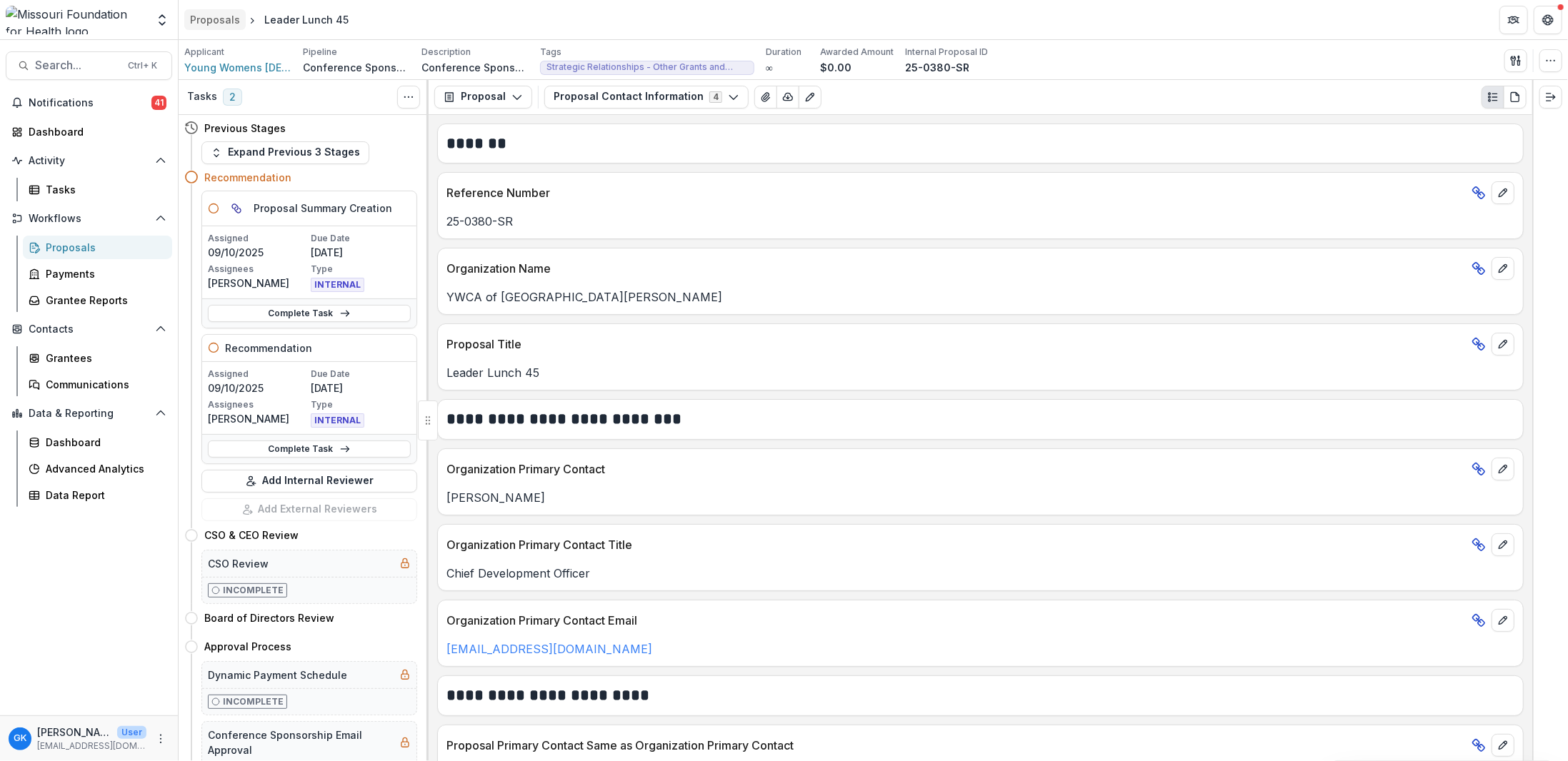
click at [223, 19] on div "Proposals" at bounding box center [215, 20] width 50 height 15
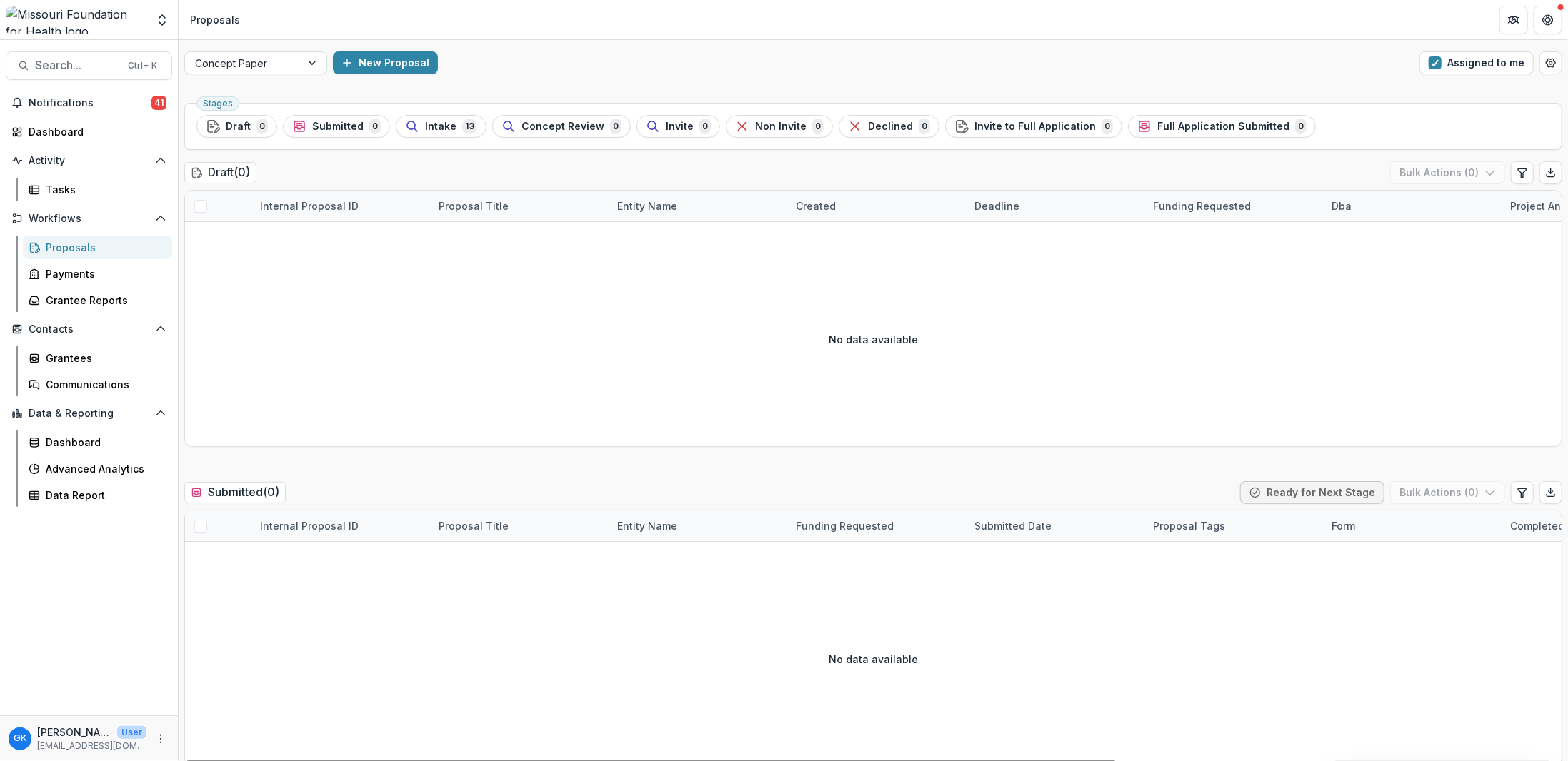
click at [655, 639] on div "No data available" at bounding box center [873, 659] width 1376 height 214
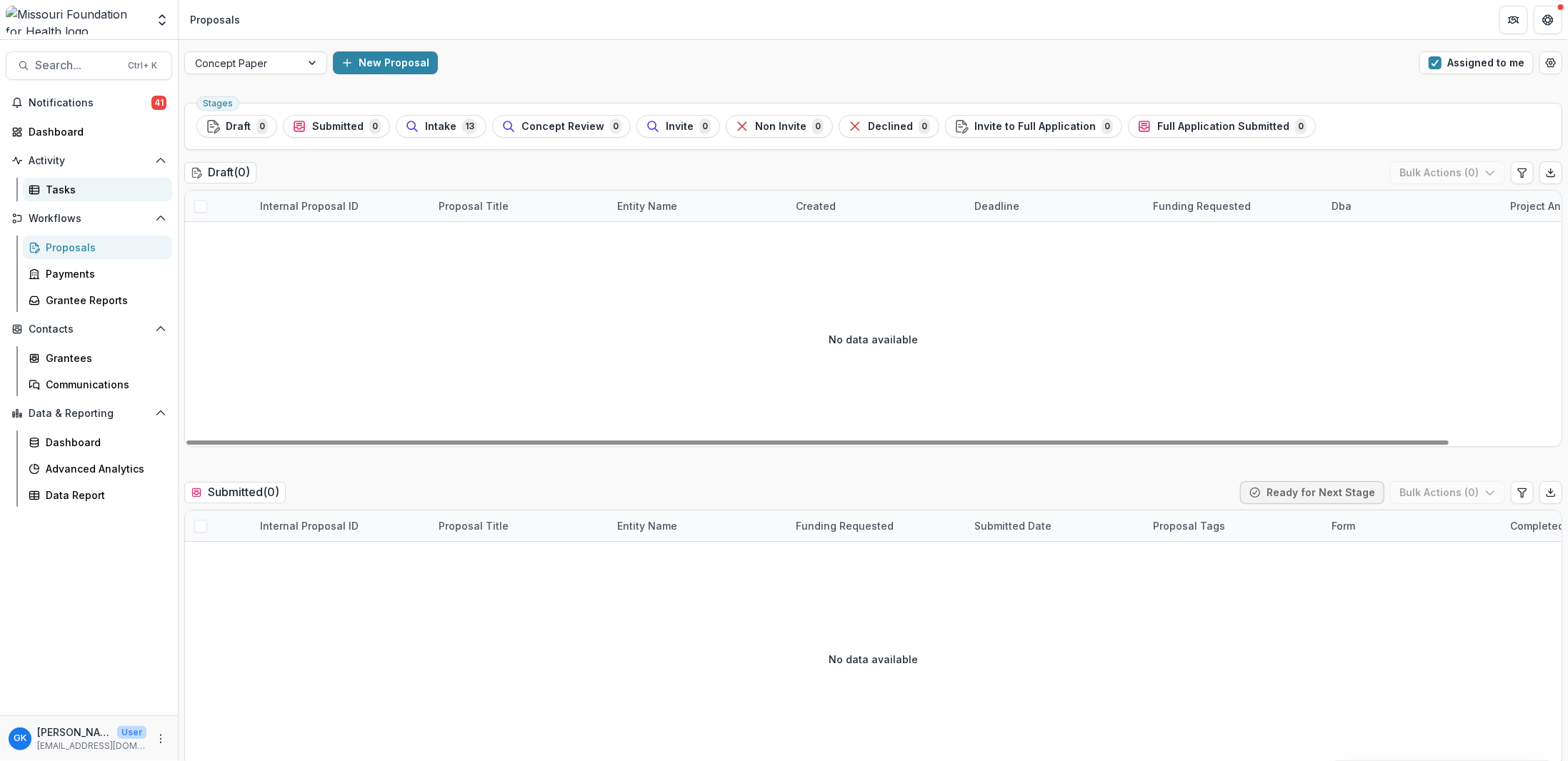
drag, startPoint x: 61, startPoint y: 174, endPoint x: 63, endPoint y: 191, distance: 17.1
click at [61, 174] on div "Activity Tasks" at bounding box center [88, 175] width 178 height 52
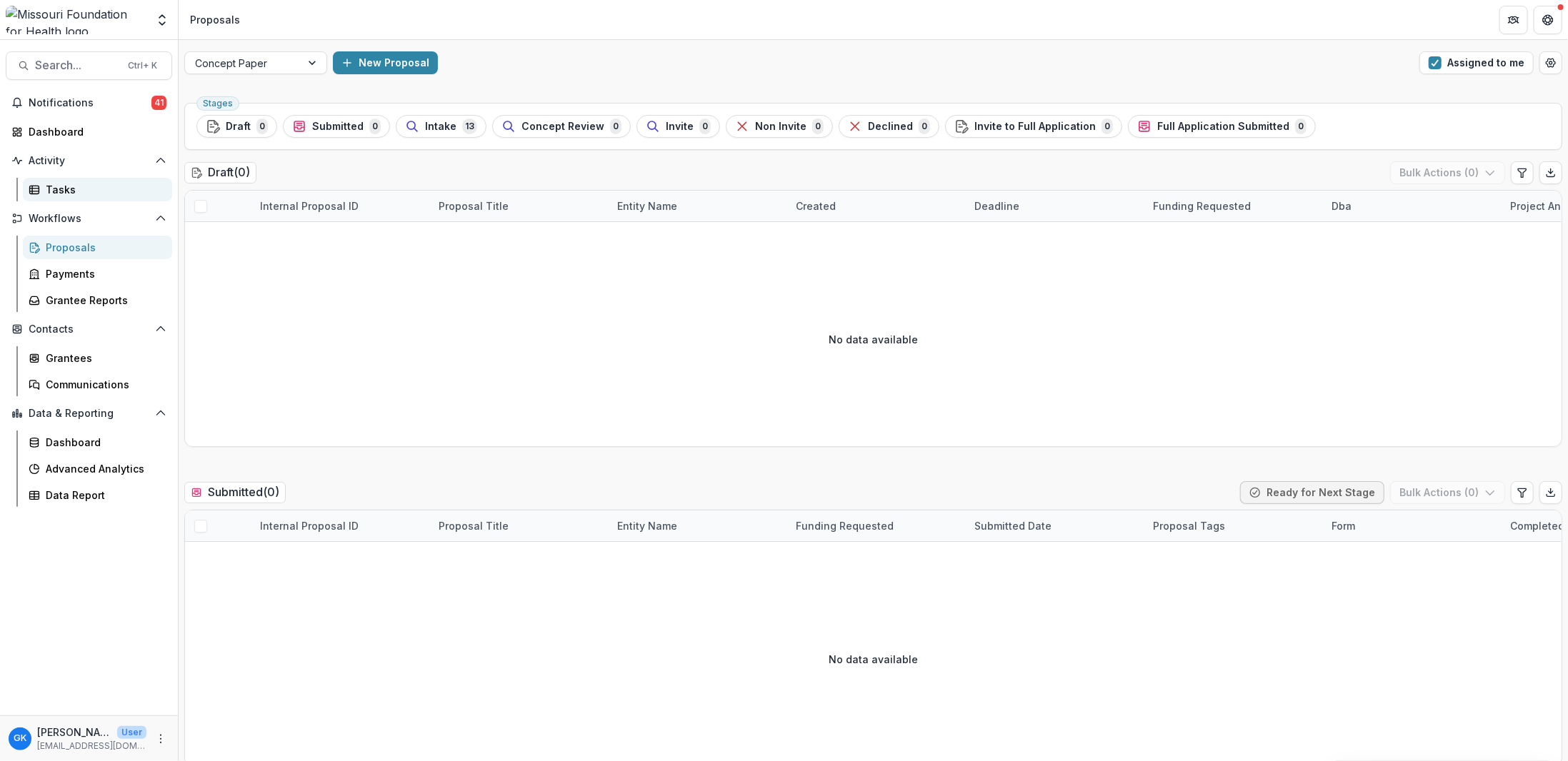
click at [60, 192] on div "Tasks" at bounding box center [103, 190] width 115 height 15
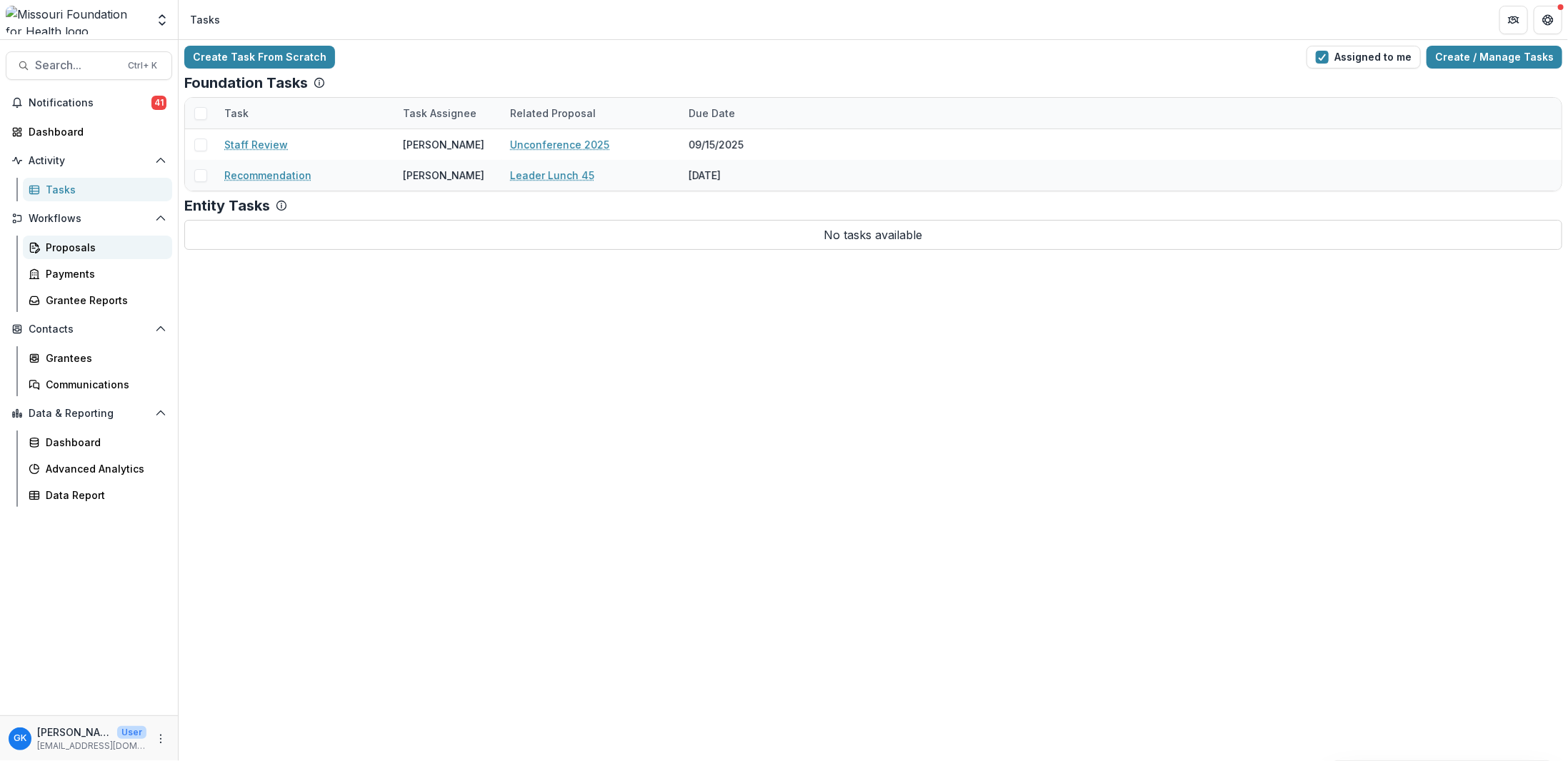
click at [58, 248] on div "Proposals" at bounding box center [103, 247] width 115 height 15
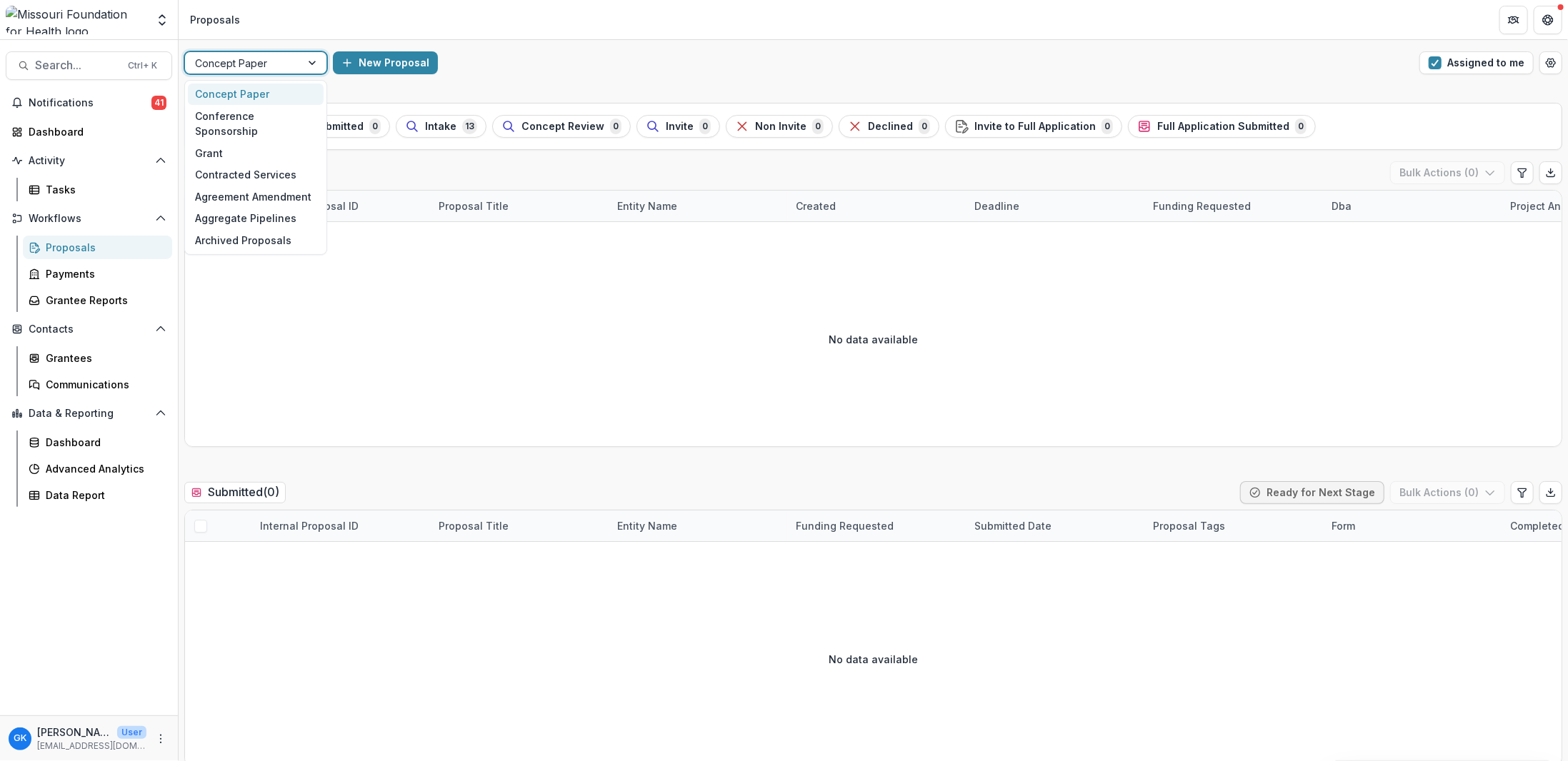
click at [261, 63] on div at bounding box center [243, 62] width 96 height 18
click at [258, 112] on div "Conference Sponsorship" at bounding box center [256, 124] width 136 height 37
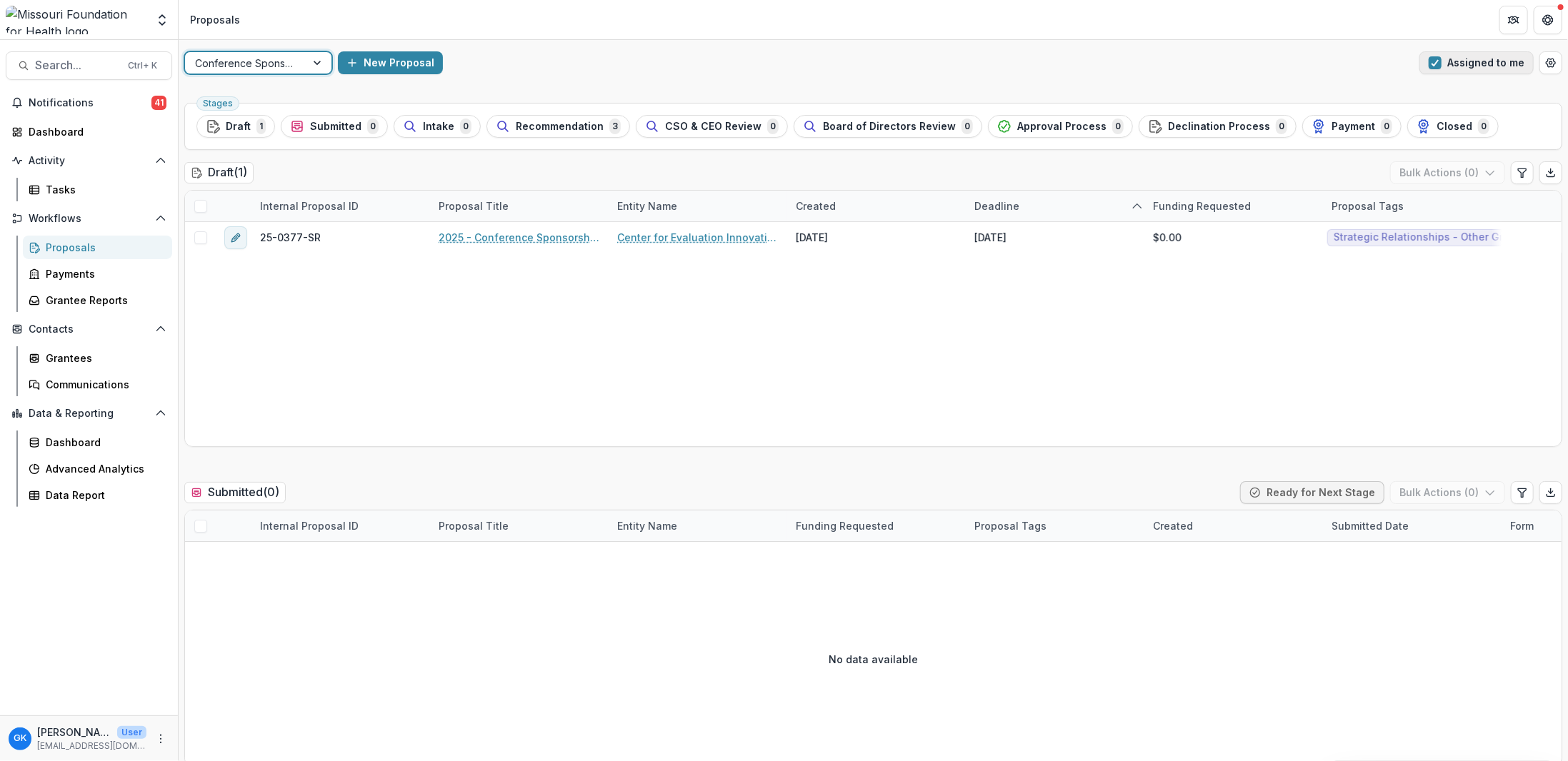
click at [1464, 63] on button "Assigned to me" at bounding box center [1476, 62] width 114 height 23
click at [93, 103] on span "Notifications" at bounding box center [90, 102] width 123 height 12
